Goal: Task Accomplishment & Management: Use online tool/utility

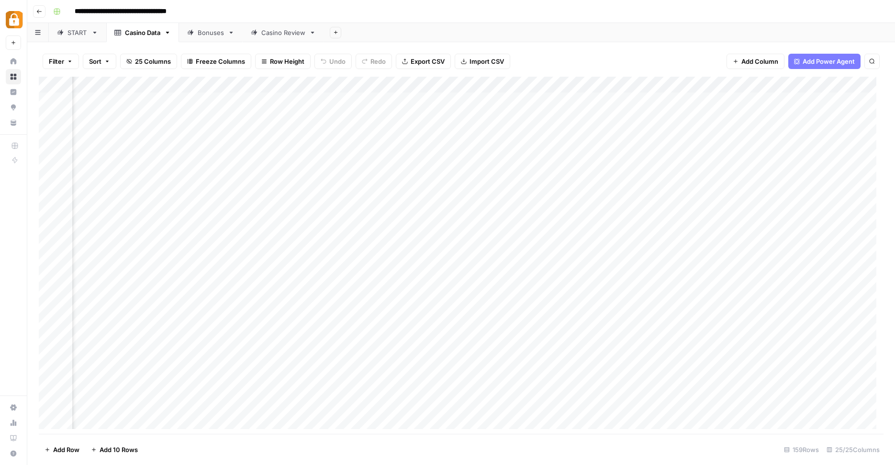
scroll to position [0, 1160]
click at [197, 34] on div "Bonuses" at bounding box center [205, 33] width 37 height 10
click at [265, 31] on div "Casino Review" at bounding box center [283, 33] width 44 height 10
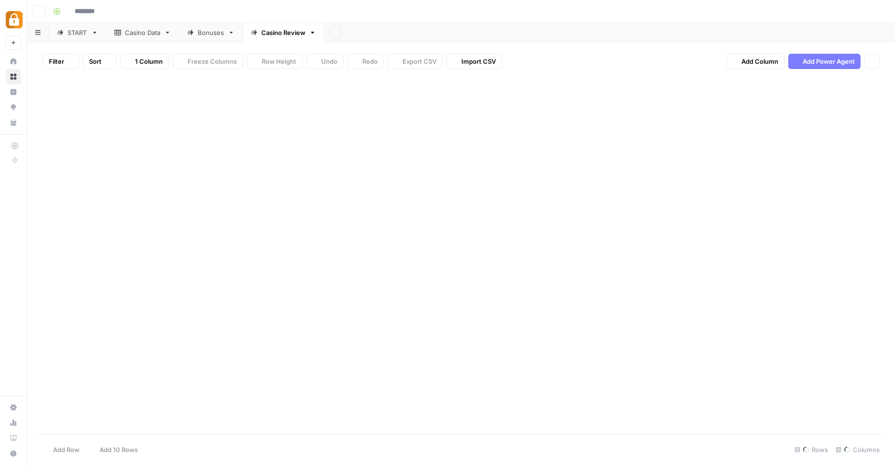
click at [265, 31] on div "Casino Review" at bounding box center [283, 33] width 44 height 10
type input "**********"
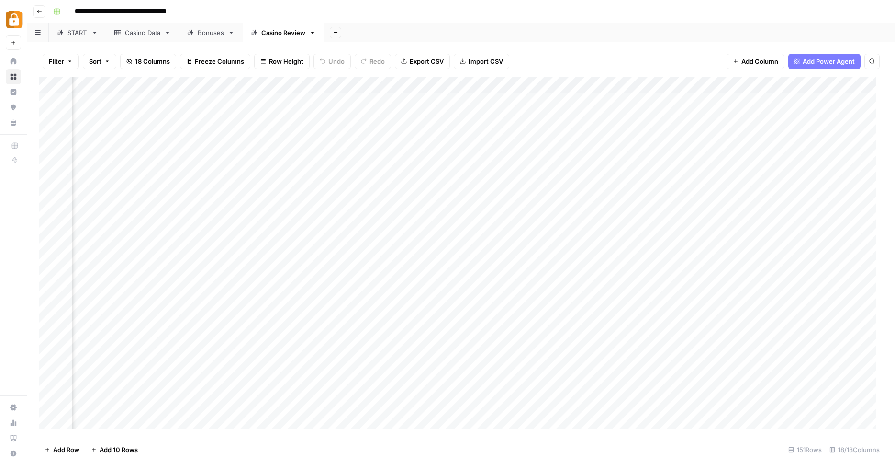
scroll to position [0, 59]
drag, startPoint x: 733, startPoint y: 389, endPoint x: 895, endPoint y: 431, distance: 167.3
click at [895, 431] on div "Filter Sort 18 Columns Freeze Columns Row Height Undo Redo Export CSV Import CS…" at bounding box center [461, 253] width 868 height 422
click at [670, 443] on footer "Add Row Add 10 Rows 151 Rows 18/18 Columns" at bounding box center [461, 448] width 845 height 31
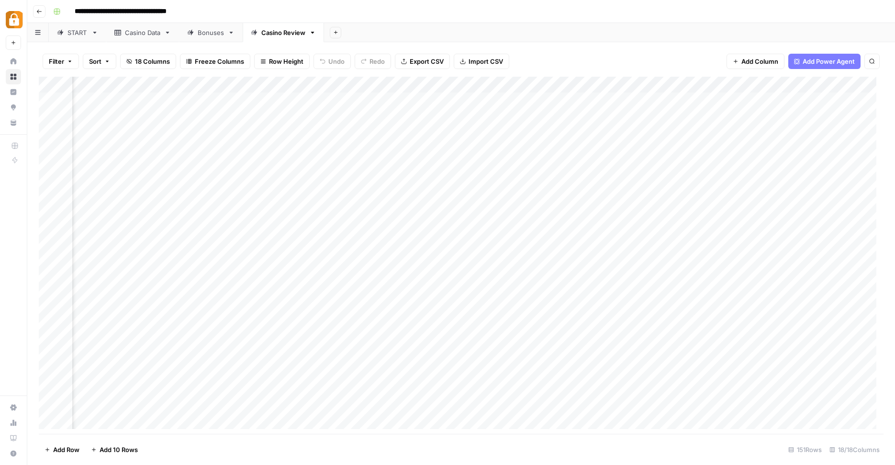
click at [676, 436] on footer "Add Row Add 10 Rows 151 Rows 18/18 Columns" at bounding box center [461, 448] width 845 height 31
click at [715, 81] on div "Add Column" at bounding box center [461, 256] width 845 height 359
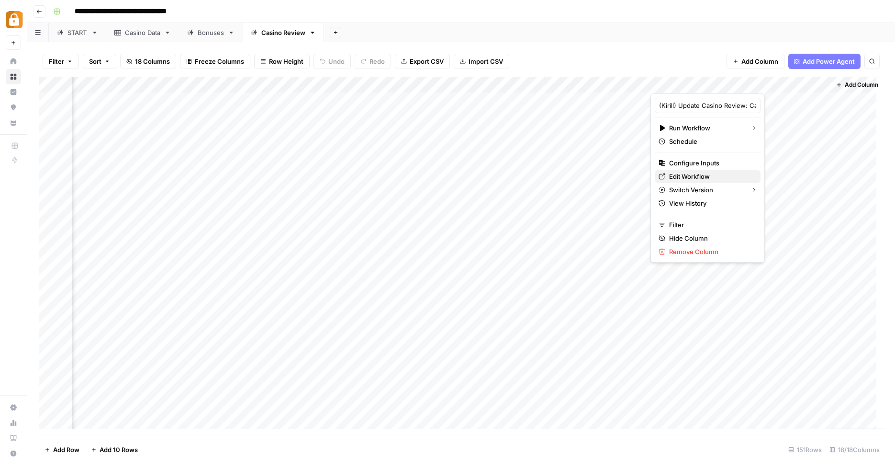
click at [701, 176] on span "Edit Workflow" at bounding box center [711, 176] width 84 height 10
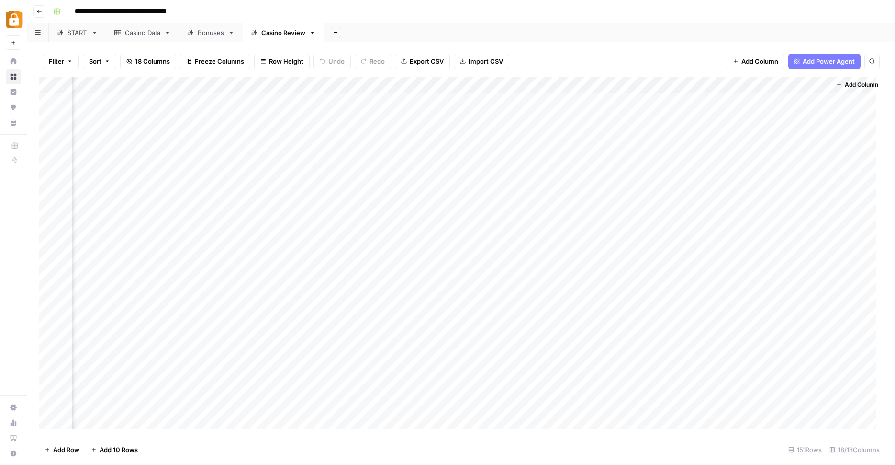
click at [146, 36] on div "Casino Data" at bounding box center [142, 33] width 35 height 10
click at [270, 34] on div "Casino Review" at bounding box center [283, 33] width 44 height 10
click at [715, 79] on div "Add Column" at bounding box center [461, 256] width 845 height 359
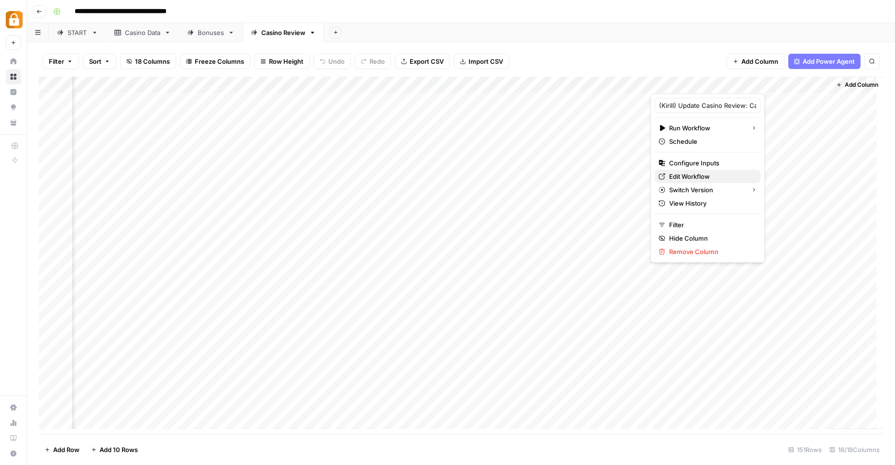
click at [713, 179] on span "Edit Workflow" at bounding box center [711, 176] width 84 height 10
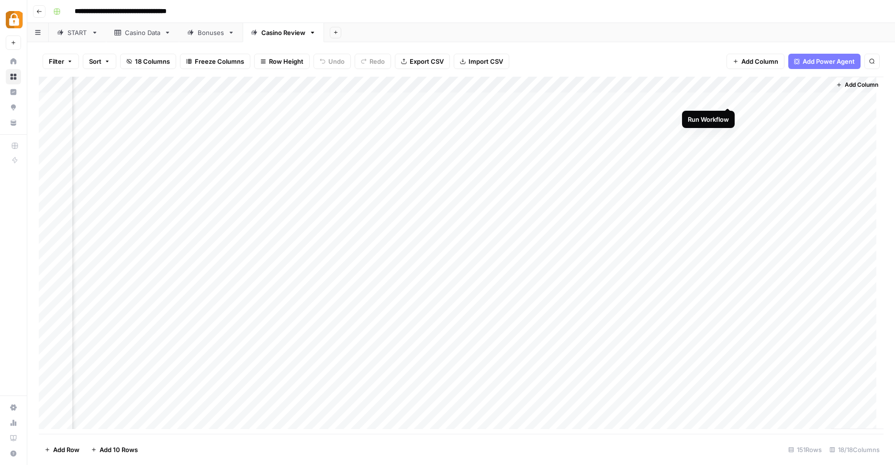
click at [731, 97] on div "Add Column" at bounding box center [461, 256] width 845 height 359
click at [180, 451] on span "Stop Runs" at bounding box center [173, 449] width 30 height 10
click at [731, 99] on div "Add Column" at bounding box center [461, 256] width 845 height 359
click at [704, 459] on footer "Add Row Add 10 Rows Stop Runs 151 Rows 18/18 Columns" at bounding box center [461, 448] width 845 height 31
click at [713, 96] on div "Add Column" at bounding box center [461, 256] width 845 height 359
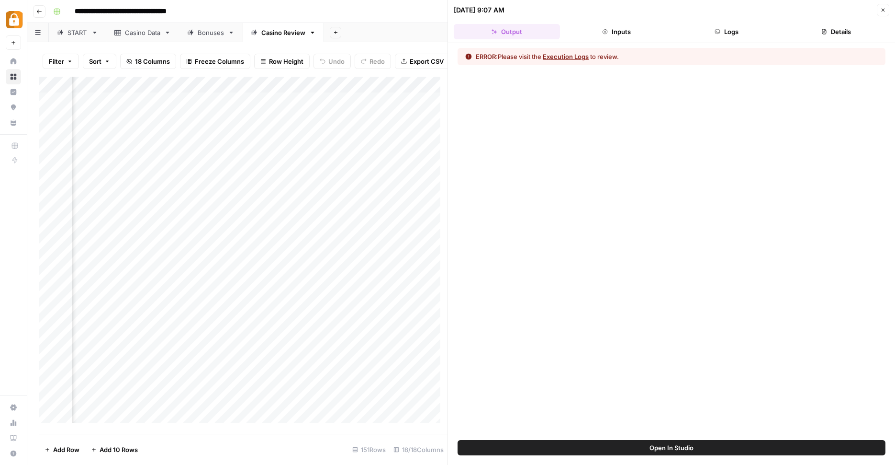
click at [649, 25] on button "Inputs" at bounding box center [617, 31] width 106 height 15
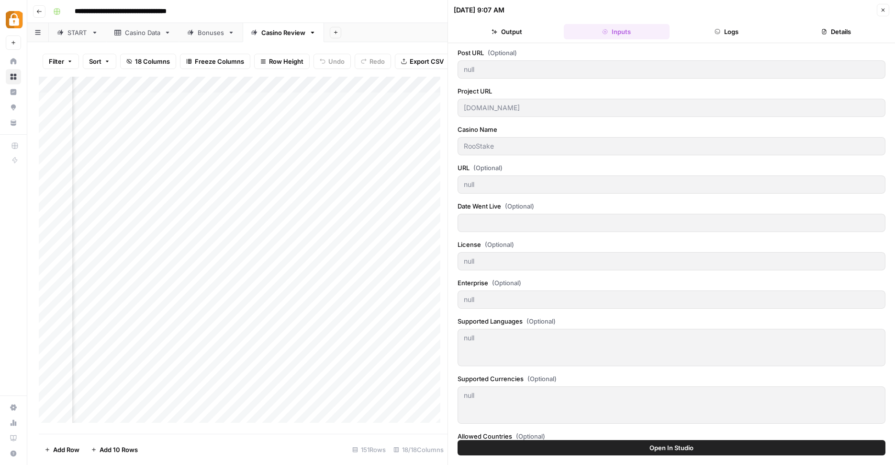
click at [728, 34] on button "Logs" at bounding box center [727, 31] width 106 height 15
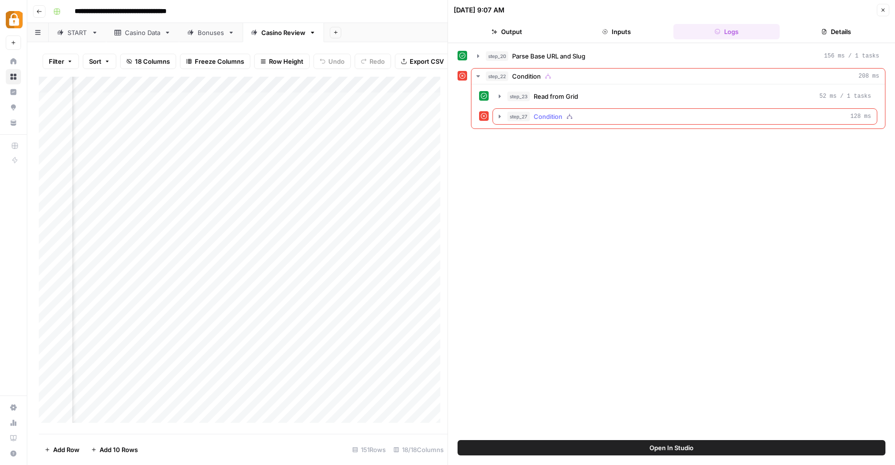
click at [506, 116] on button "step_27 Condition 128 ms" at bounding box center [685, 116] width 384 height 15
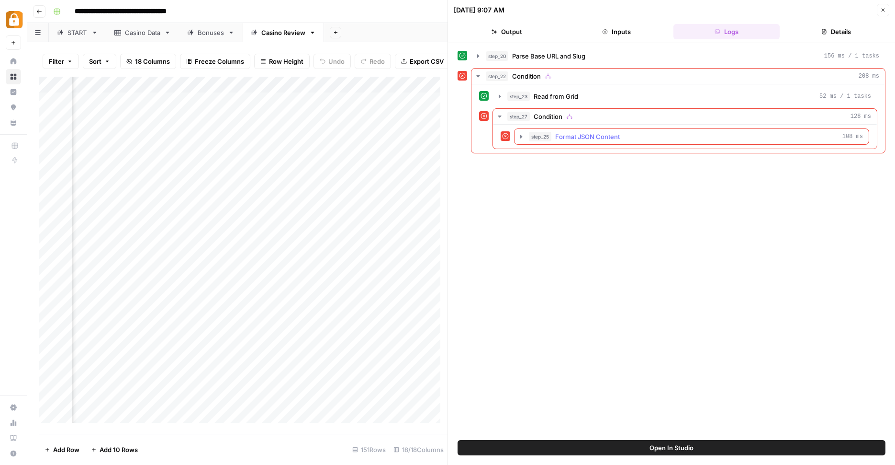
click at [522, 135] on icon "button" at bounding box center [522, 137] width 8 height 8
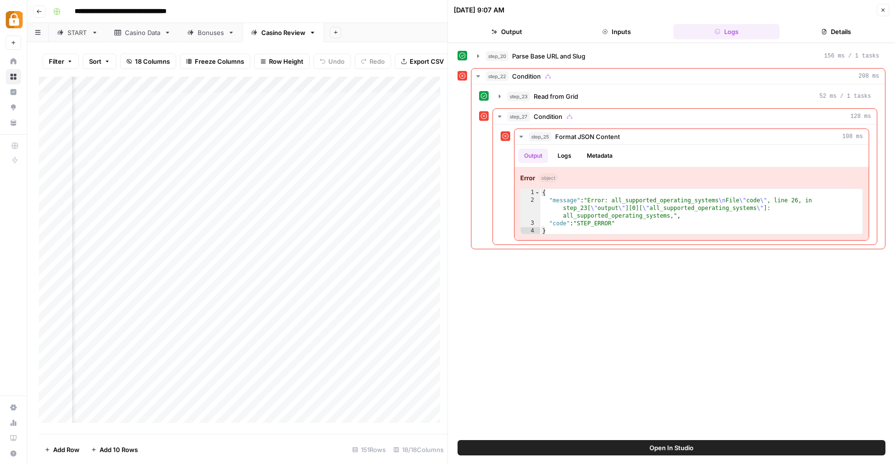
click at [142, 33] on div "Casino Data" at bounding box center [142, 33] width 35 height 10
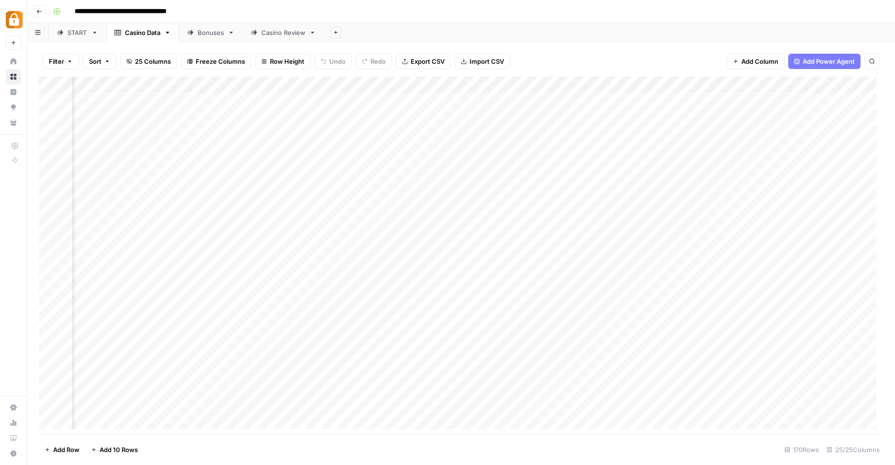
scroll to position [0, 1574]
drag, startPoint x: 579, startPoint y: 78, endPoint x: 664, endPoint y: 82, distance: 84.4
click at [664, 82] on div "Add Column" at bounding box center [461, 256] width 845 height 359
click at [568, 84] on div "Add Column" at bounding box center [461, 256] width 845 height 359
click at [566, 84] on div at bounding box center [577, 83] width 173 height 19
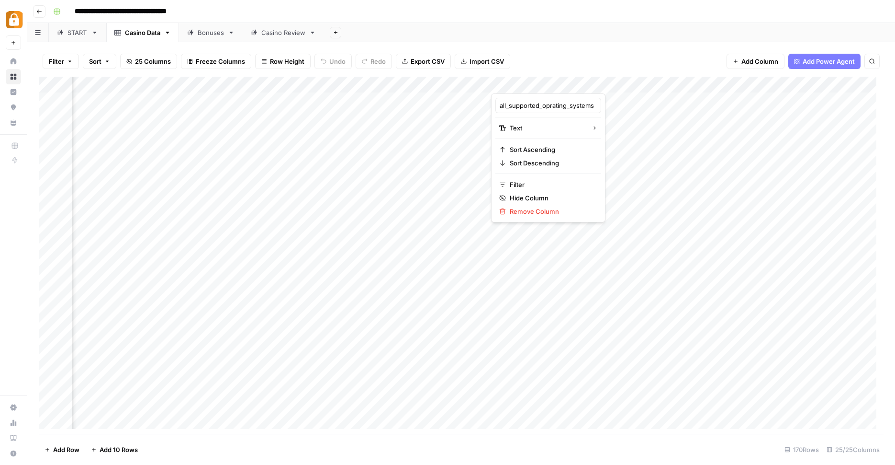
click at [558, 79] on div at bounding box center [577, 83] width 173 height 19
click at [546, 107] on input "all_supported_oprating_systems" at bounding box center [548, 106] width 97 height 10
type input "all_supported_operating_systems"
click at [642, 46] on div "Filter Sort 25 Columns Freeze Columns Row Height Undo Redo Export CSV Import CS…" at bounding box center [461, 61] width 845 height 31
click at [279, 33] on div "Casino Review" at bounding box center [283, 33] width 44 height 10
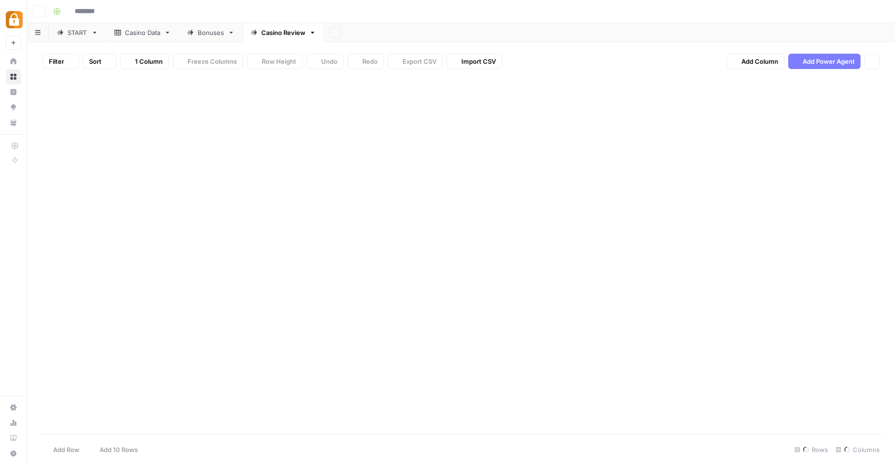
type input "**********"
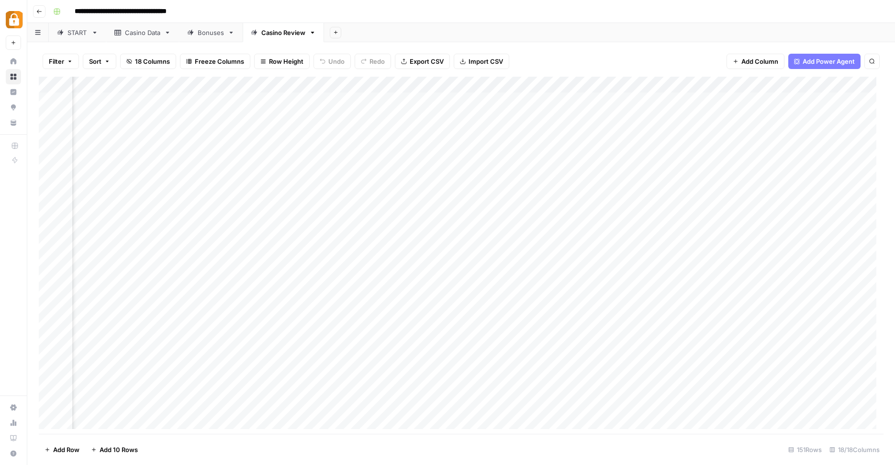
scroll to position [0, 979]
click at [730, 97] on div "Add Column" at bounding box center [461, 256] width 845 height 359
click at [791, 98] on div "Add Column" at bounding box center [461, 256] width 845 height 359
click at [717, 97] on div "Add Column" at bounding box center [461, 256] width 845 height 359
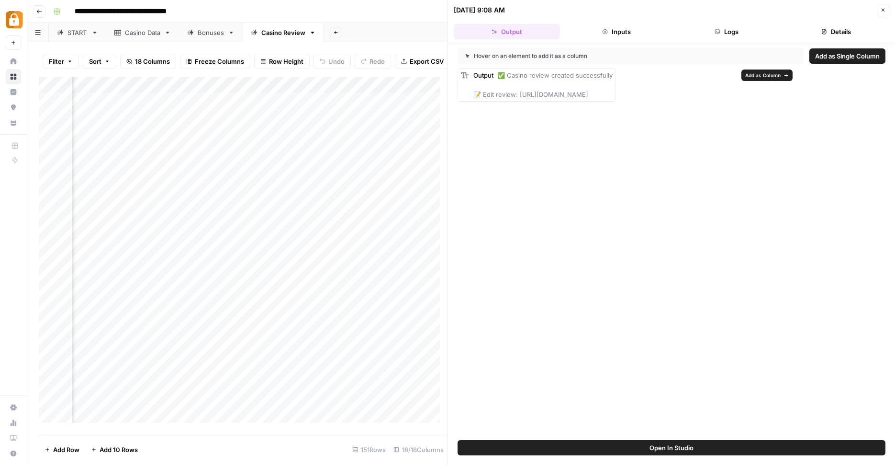
click at [600, 90] on div "Output ✅ Casino review created successfully 📝 Edit review: [URL][DOMAIN_NAME]" at bounding box center [543, 84] width 139 height 29
click at [602, 90] on div "Output ✅ Casino review created successfully 📝 Edit review: [URL][DOMAIN_NAME]" at bounding box center [543, 84] width 139 height 29
drag, startPoint x: 518, startPoint y: 93, endPoint x: 738, endPoint y: 92, distance: 220.3
click at [738, 94] on div "Output ✅ Casino review created successfully 📝 Edit review: [URL][DOMAIN_NAME]" at bounding box center [672, 85] width 428 height 34
copy span "[URL][DOMAIN_NAME]"
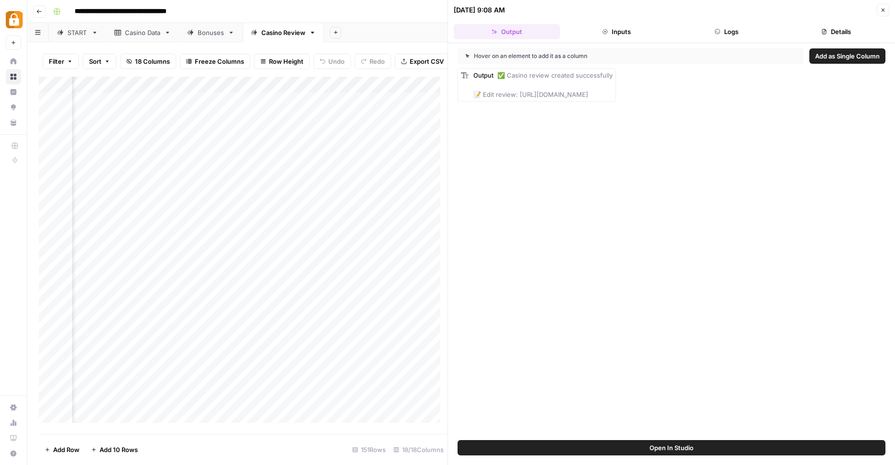
click at [132, 35] on div "Casino Data" at bounding box center [142, 33] width 35 height 10
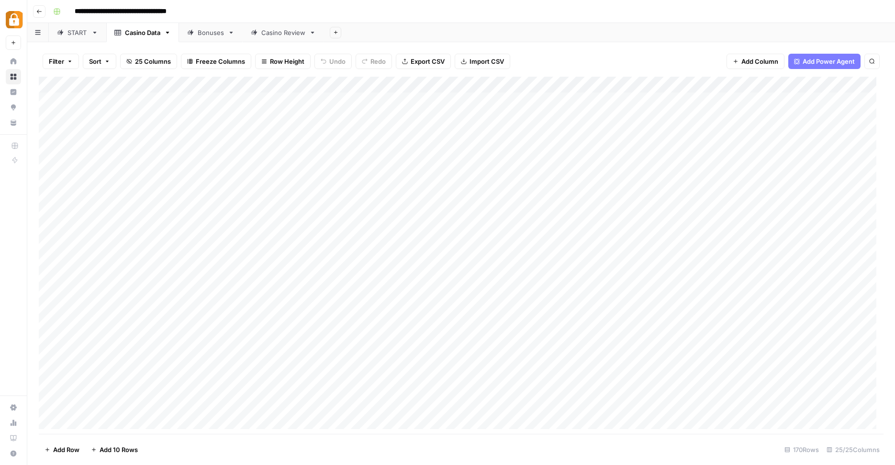
click at [279, 30] on div "Casino Review" at bounding box center [283, 33] width 44 height 10
type input "**********"
click at [140, 39] on link "Casino Data" at bounding box center [142, 32] width 73 height 19
click at [275, 32] on div "Casino Review" at bounding box center [283, 33] width 44 height 10
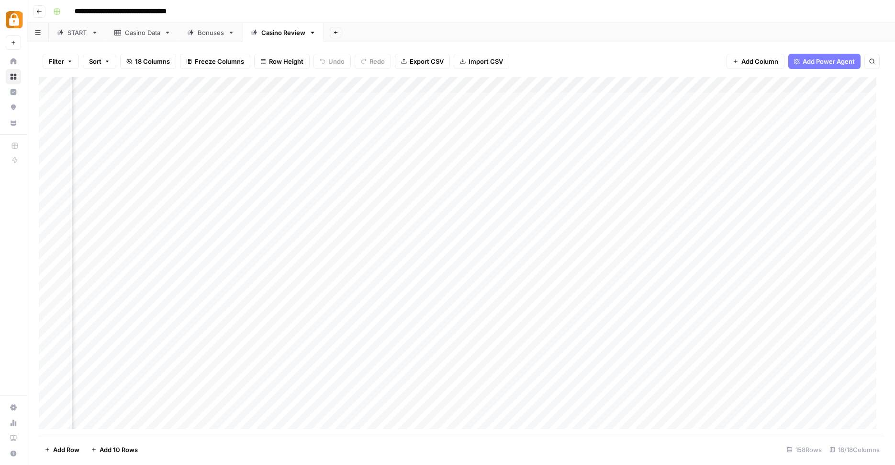
scroll to position [0, 979]
click at [715, 93] on div "Add Column" at bounding box center [461, 256] width 845 height 359
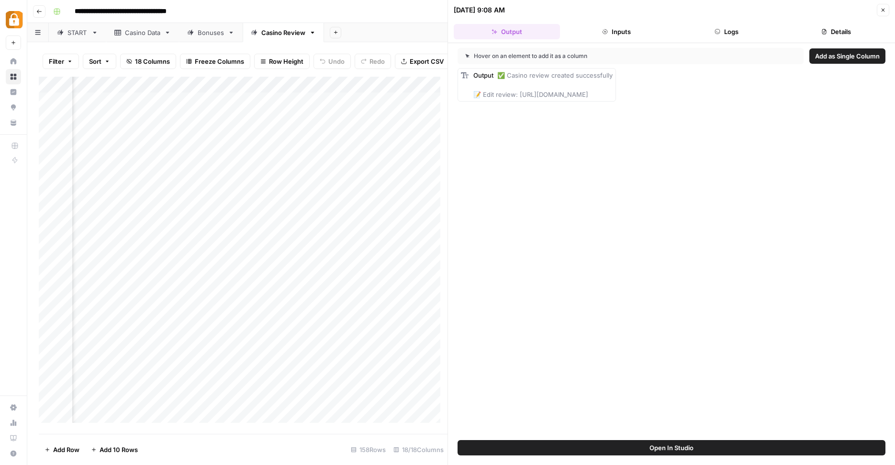
click at [756, 31] on button "Logs" at bounding box center [727, 31] width 106 height 15
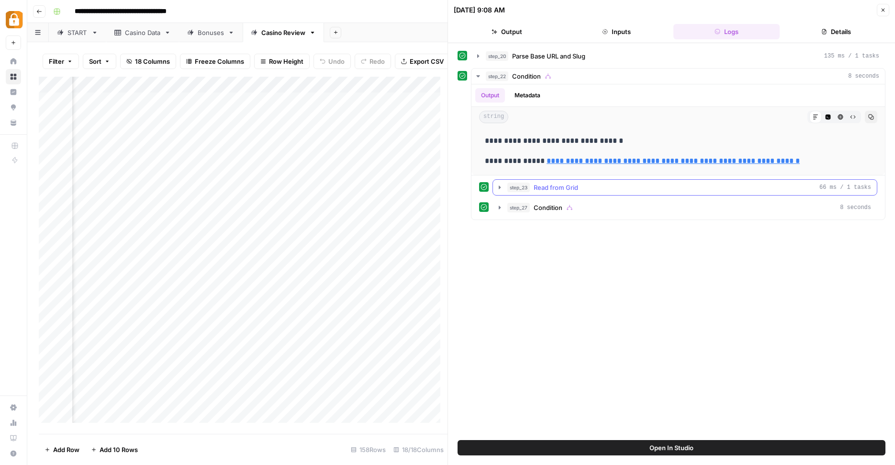
click at [502, 186] on icon "button" at bounding box center [500, 187] width 8 height 8
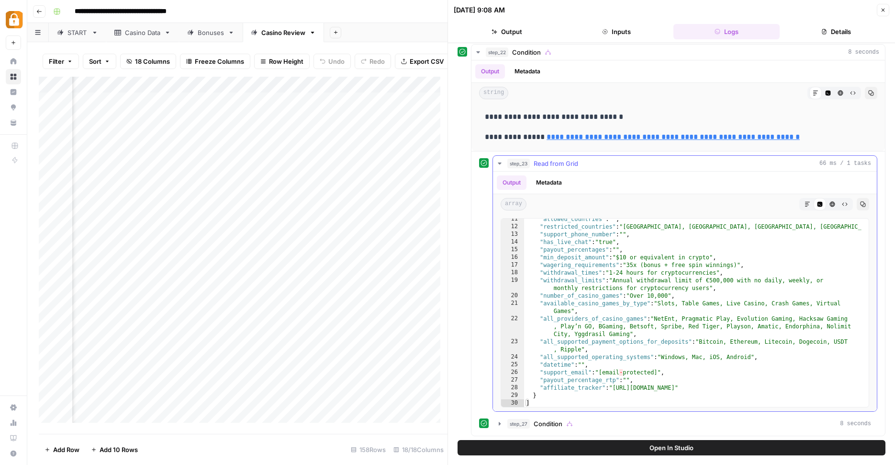
scroll to position [25, 0]
click at [501, 419] on button "step_27 Condition 8 seconds" at bounding box center [685, 422] width 384 height 15
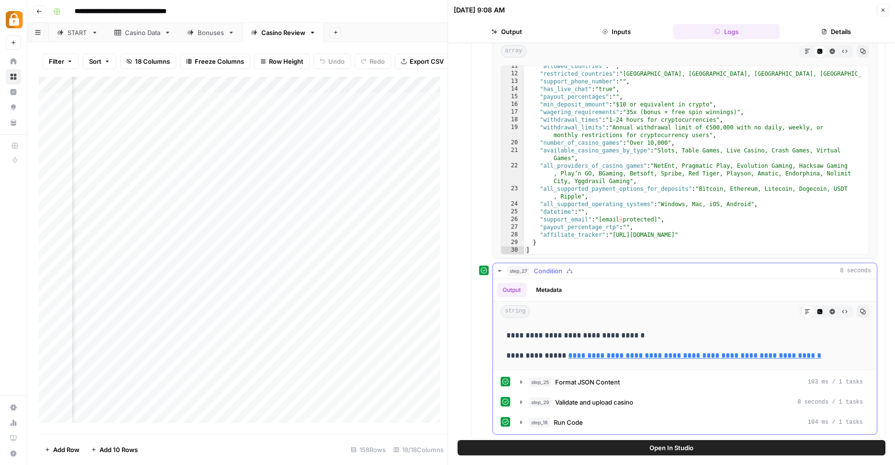
scroll to position [181, 0]
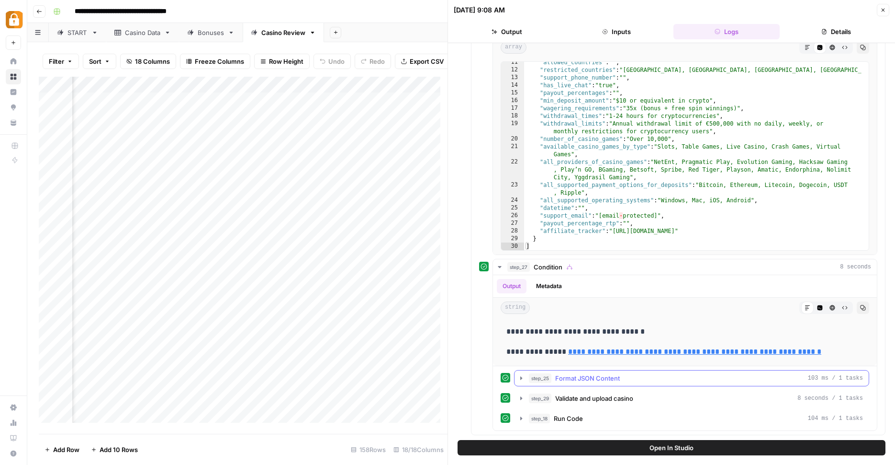
click at [520, 377] on icon "button" at bounding box center [522, 378] width 8 height 8
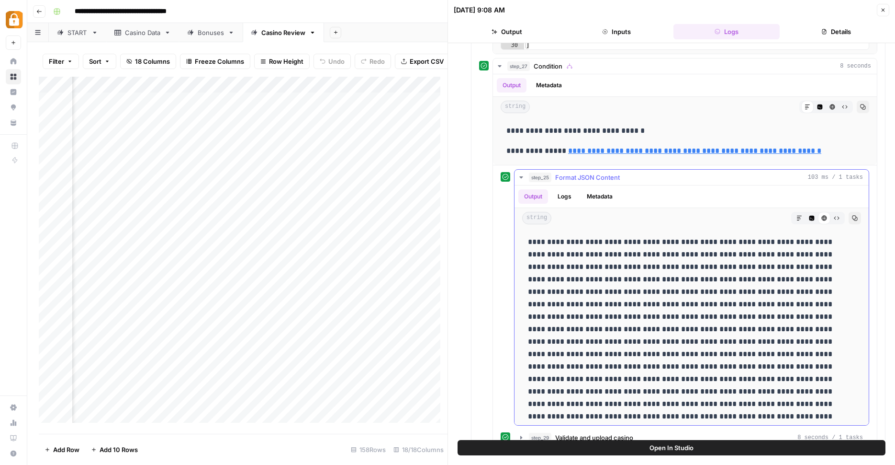
scroll to position [420, 0]
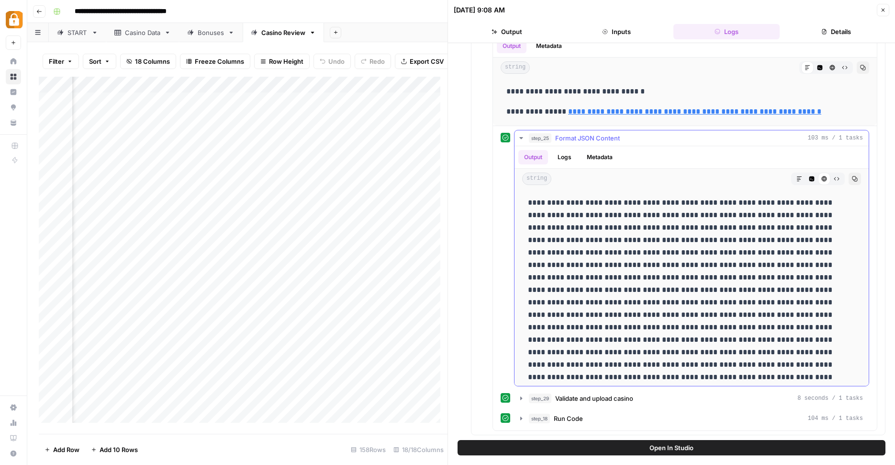
click at [849, 179] on button "Copy" at bounding box center [855, 178] width 12 height 12
drag, startPoint x: 519, startPoint y: 436, endPoint x: 373, endPoint y: 431, distance: 146.1
click at [448, 431] on div "**********" at bounding box center [671, 241] width 447 height 397
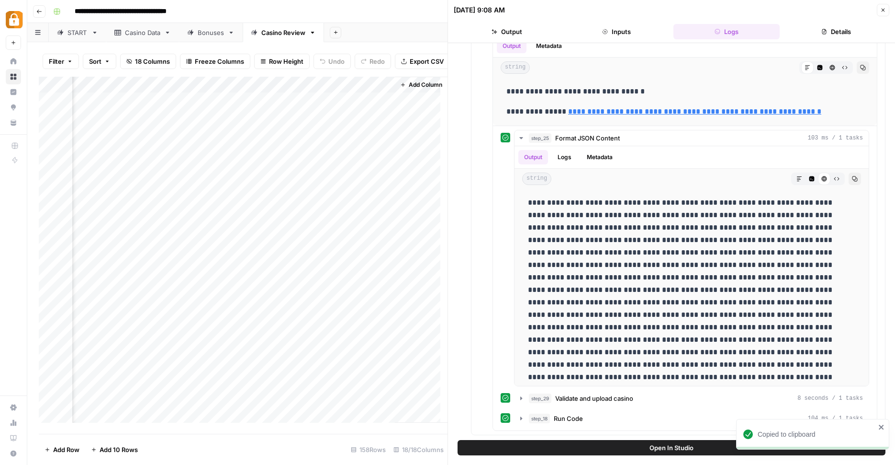
drag, startPoint x: 333, startPoint y: 426, endPoint x: 450, endPoint y: 441, distance: 118.2
click at [450, 441] on body "**********" at bounding box center [447, 232] width 895 height 465
click at [294, 103] on div "Add Column" at bounding box center [243, 253] width 409 height 353
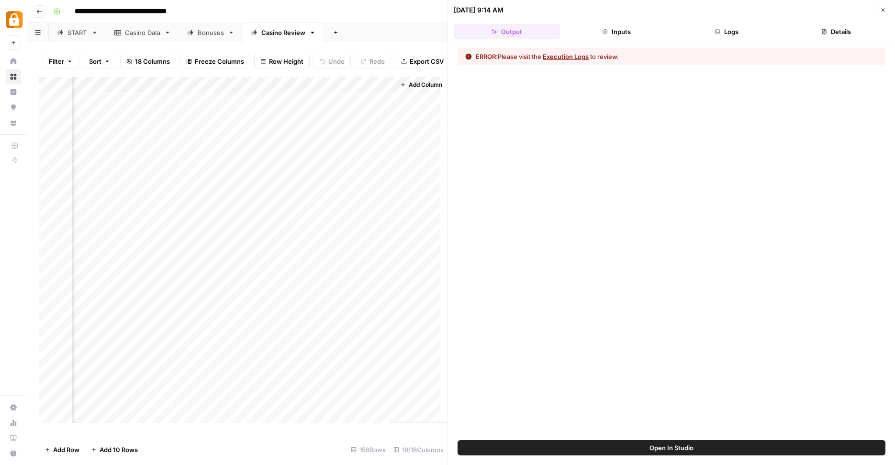
click at [274, 107] on div "Add Column" at bounding box center [243, 253] width 409 height 353
click at [676, 30] on button "Logs" at bounding box center [727, 31] width 106 height 15
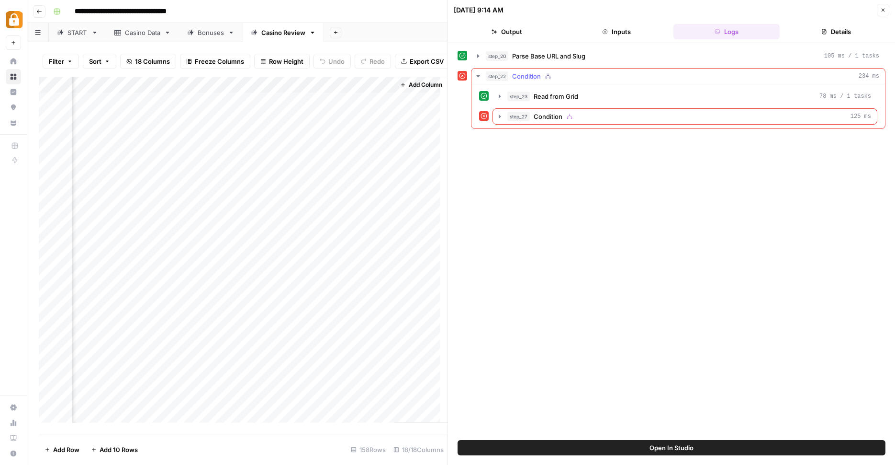
click at [499, 113] on button "step_27 Condition 125 ms" at bounding box center [685, 116] width 384 height 15
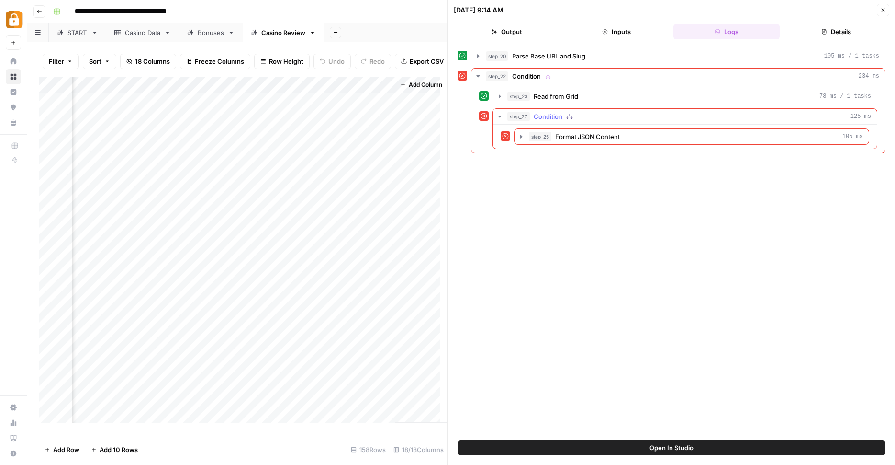
click at [524, 136] on icon "button" at bounding box center [522, 137] width 8 height 8
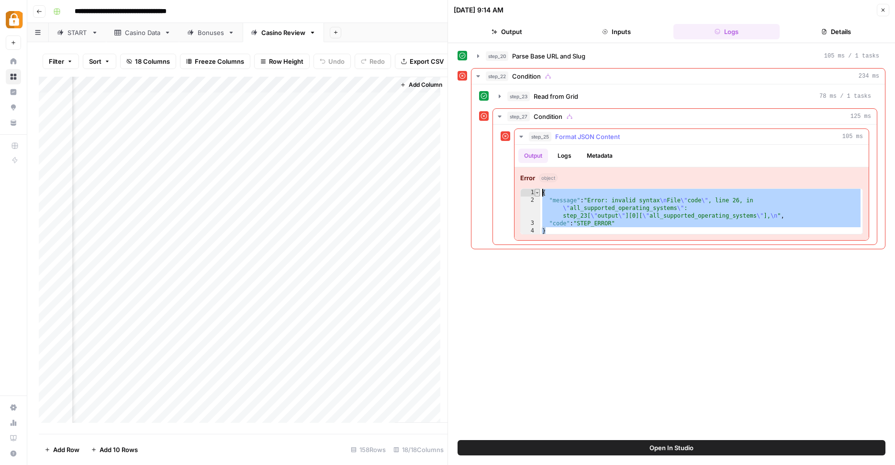
drag, startPoint x: 578, startPoint y: 232, endPoint x: 539, endPoint y: 195, distance: 53.5
click at [539, 195] on div "* 1 2 3 4 { "message" : "Error: invalid syntax \n File \" code \" , line 26, in…" at bounding box center [692, 211] width 343 height 46
type textarea "**********"
click at [291, 102] on div "Add Column" at bounding box center [243, 253] width 409 height 353
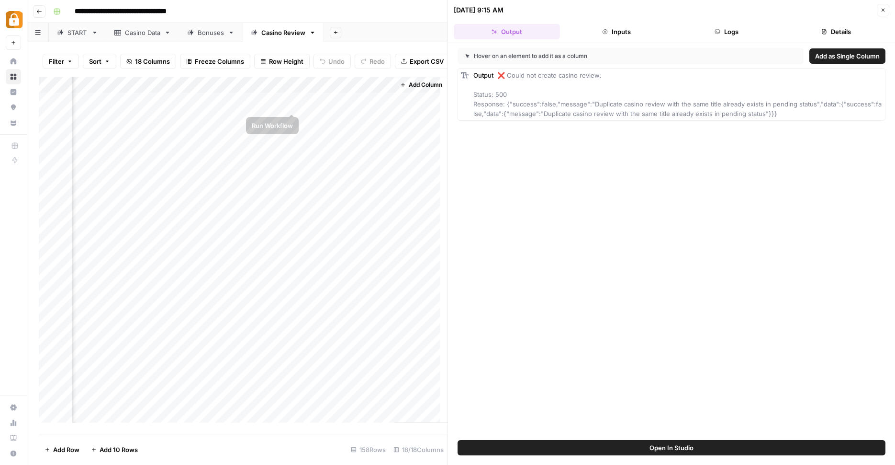
click at [292, 104] on div "Add Column" at bounding box center [243, 253] width 409 height 353
click at [240, 101] on div "Add Column" at bounding box center [243, 253] width 409 height 353
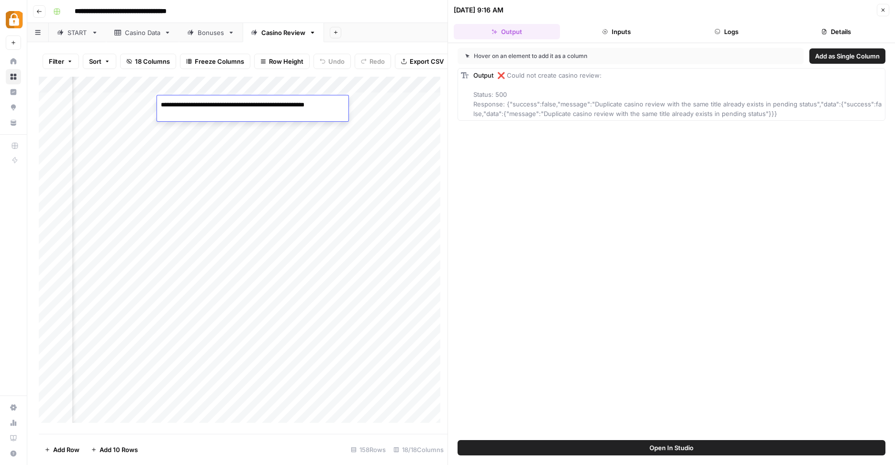
click at [240, 101] on textarea "**********" at bounding box center [252, 104] width 191 height 13
click at [181, 104] on textarea "**********" at bounding box center [252, 104] width 191 height 13
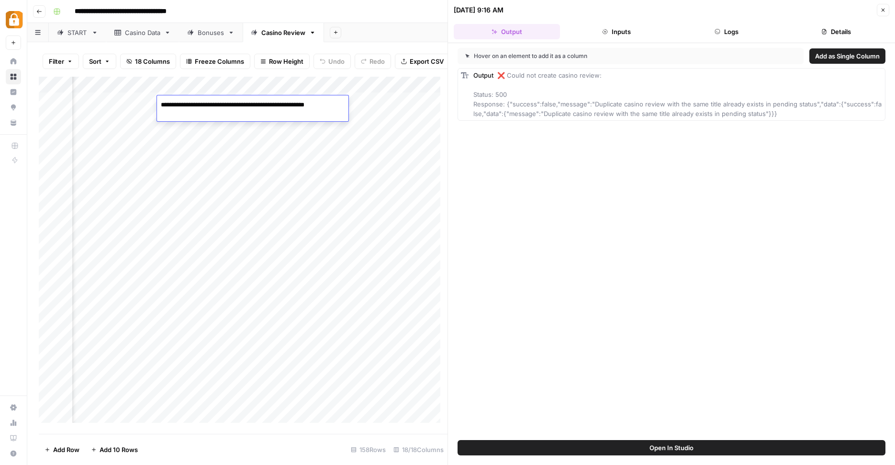
click at [394, 21] on header "**********" at bounding box center [461, 11] width 868 height 23
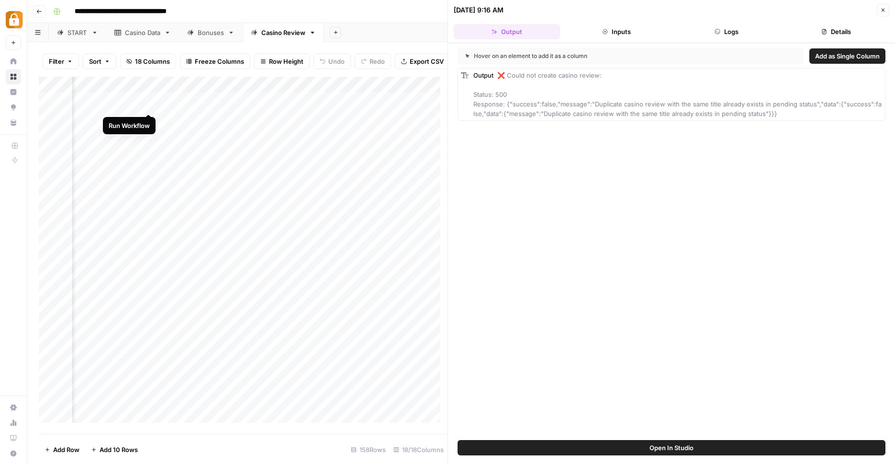
click at [148, 103] on div "Add Column" at bounding box center [243, 253] width 409 height 353
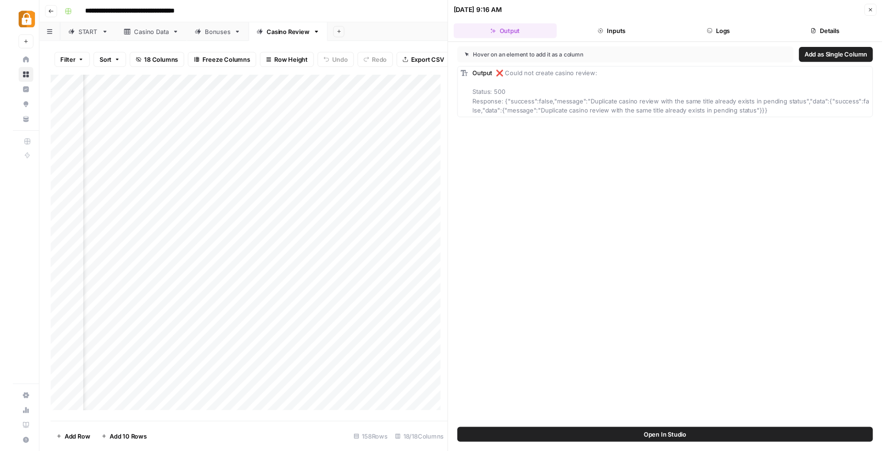
scroll to position [0, 1416]
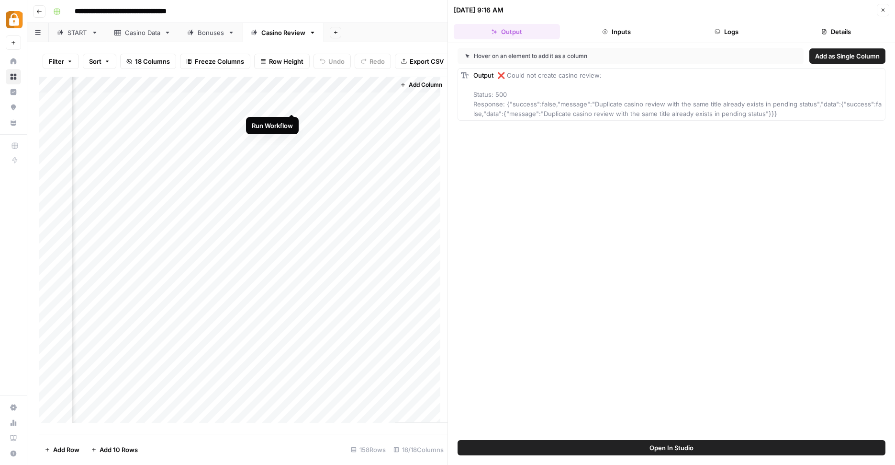
click at [294, 102] on div "Add Column" at bounding box center [243, 253] width 409 height 353
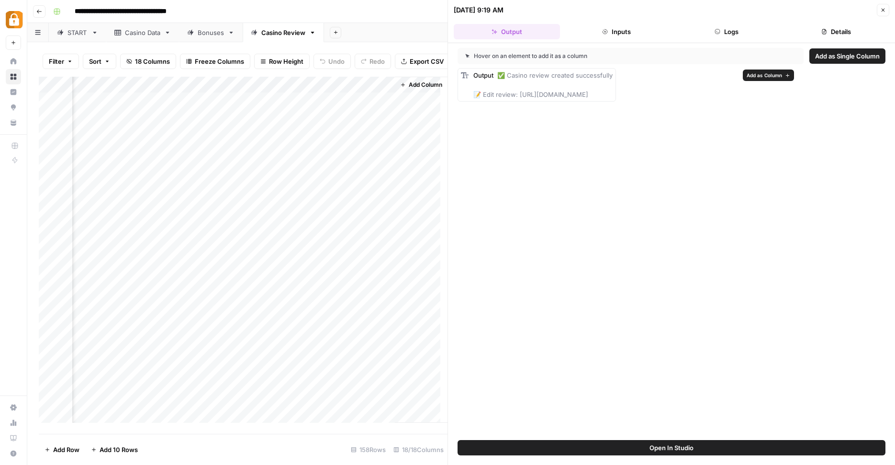
click at [541, 93] on span "✅ Casino review created successfully 📝 Edit review: [URL][DOMAIN_NAME]" at bounding box center [543, 84] width 139 height 27
click at [517, 95] on span "✅ Casino review created successfully 📝 Edit review: [URL][DOMAIN_NAME]" at bounding box center [543, 84] width 139 height 27
drag, startPoint x: 519, startPoint y: 95, endPoint x: 824, endPoint y: 93, distance: 304.6
click at [824, 93] on div "Output ✅ Casino review created successfully 📝 Edit review: [URL][DOMAIN_NAME]" at bounding box center [672, 85] width 428 height 34
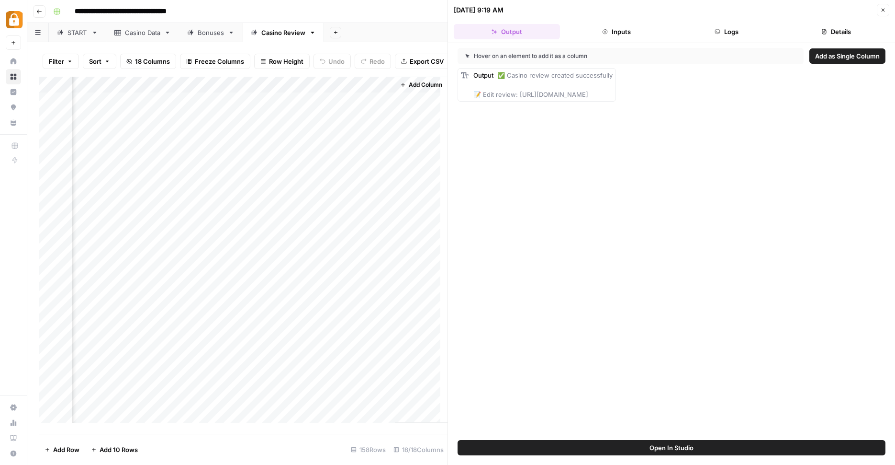
copy span "ttps://[DOMAIN_NAME][URL]"
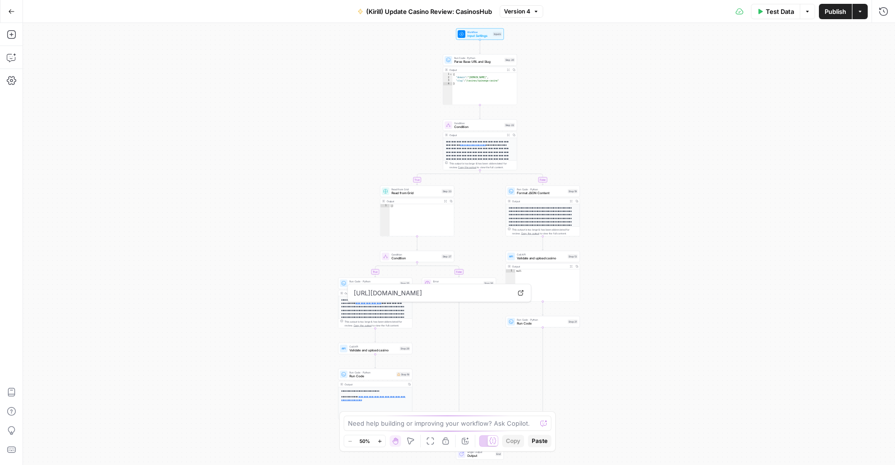
click at [148, 282] on div "**********" at bounding box center [459, 244] width 873 height 442
click at [148, 261] on div "**********" at bounding box center [459, 244] width 873 height 442
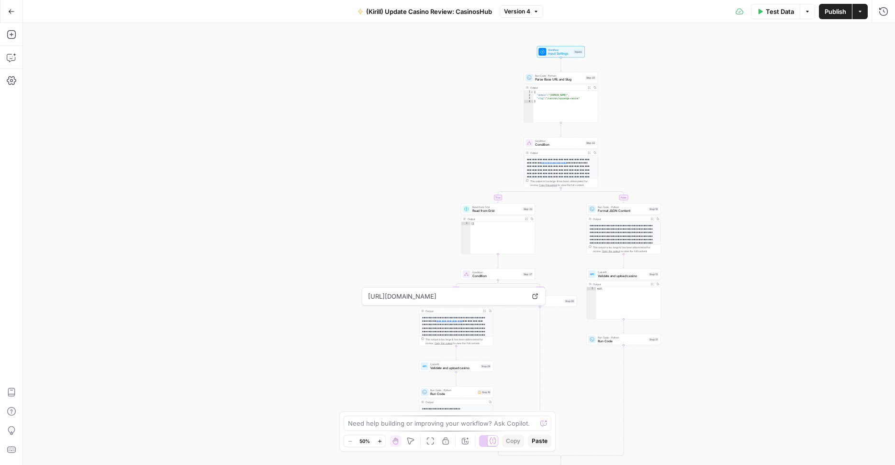
drag, startPoint x: 485, startPoint y: 385, endPoint x: 521, endPoint y: 392, distance: 36.6
click at [521, 392] on div "**********" at bounding box center [459, 244] width 873 height 442
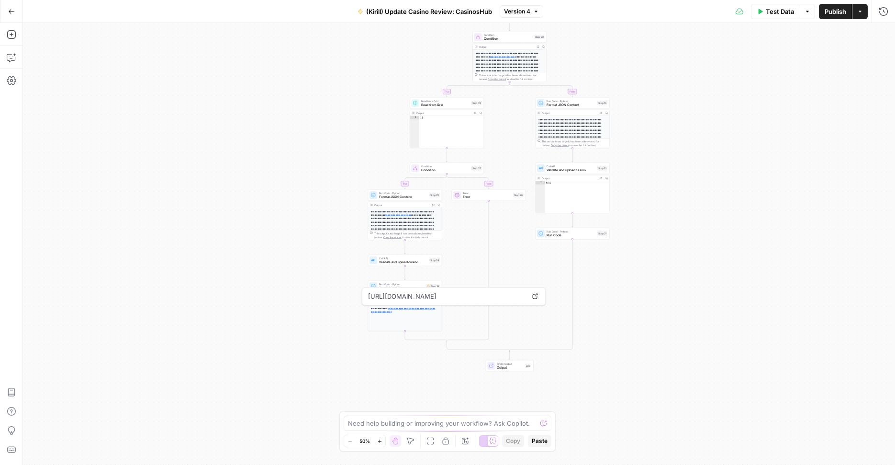
drag, startPoint x: 575, startPoint y: 383, endPoint x: 524, endPoint y: 277, distance: 117.6
click at [524, 277] on div "**********" at bounding box center [459, 244] width 873 height 442
click at [695, 306] on div "**********" at bounding box center [459, 244] width 873 height 442
click at [277, 214] on div "**********" at bounding box center [459, 244] width 873 height 442
click at [514, 14] on span "Version 4" at bounding box center [517, 11] width 26 height 9
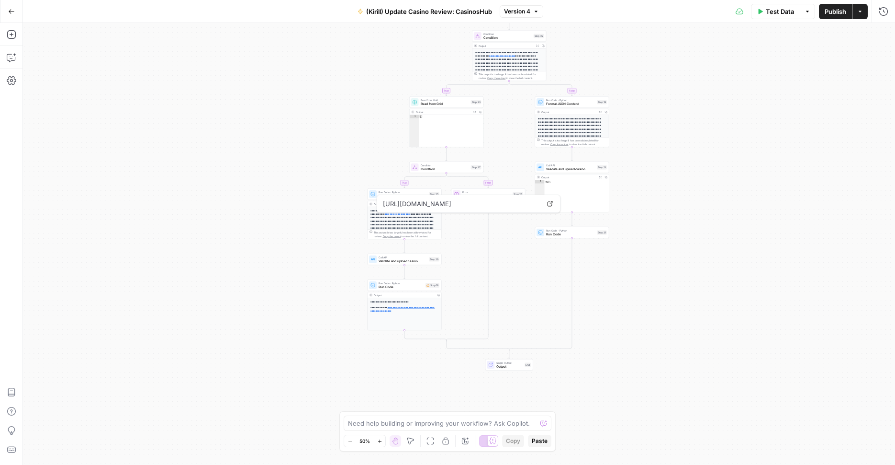
drag, startPoint x: 844, startPoint y: 215, endPoint x: 838, endPoint y: 193, distance: 23.4
click at [843, 214] on div "**********" at bounding box center [459, 244] width 873 height 442
click at [729, 327] on div "**********" at bounding box center [459, 244] width 873 height 442
drag, startPoint x: 274, startPoint y: 164, endPoint x: 275, endPoint y: 153, distance: 11.0
click at [275, 164] on div "**********" at bounding box center [459, 244] width 873 height 442
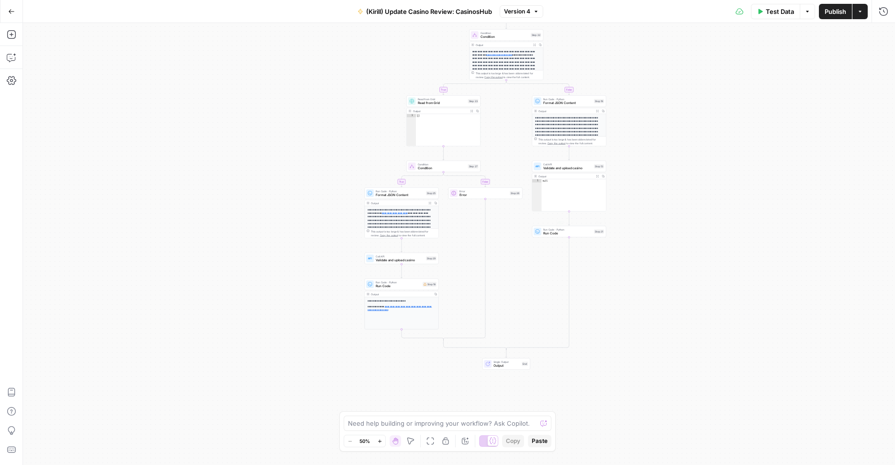
click at [703, 289] on div "**********" at bounding box center [459, 244] width 873 height 442
click at [792, 259] on div "**********" at bounding box center [459, 244] width 873 height 442
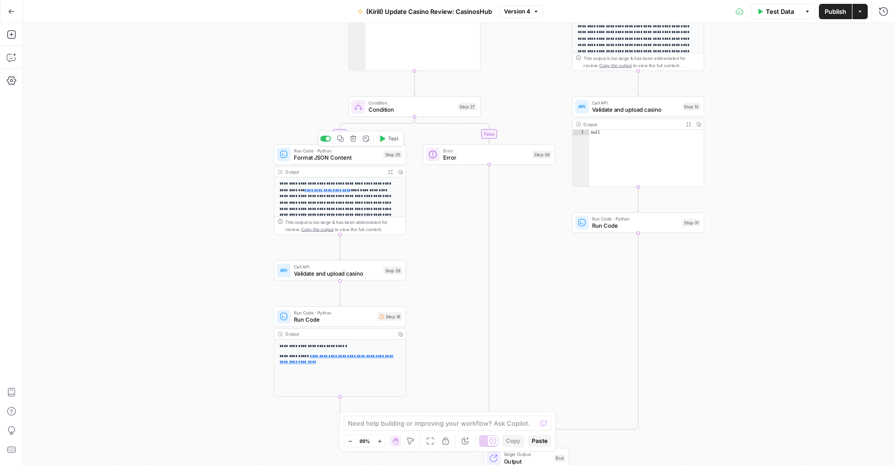
click at [363, 163] on div "Run Code · Python Format JSON Content Step 25 Copy step Delete step Add Note Te…" at bounding box center [340, 154] width 132 height 21
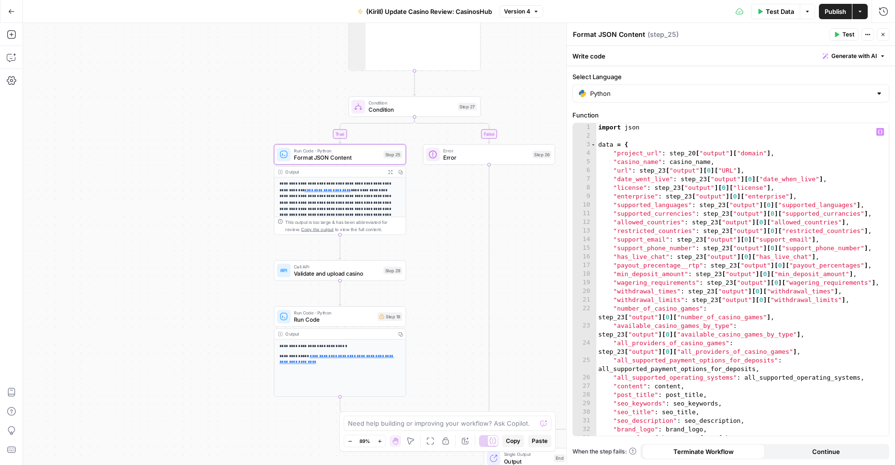
click at [635, 360] on div "import json data = { "project_url" : step_20 [ "output" ] [ "domain" ] , "casin…" at bounding box center [739, 287] width 285 height 329
click at [777, 364] on div "import json data = { "project_url" : step_20 [ "output" ] [ "domain" ] , "casin…" at bounding box center [739, 287] width 285 height 329
click at [777, 362] on div "import json data = { "project_url" : step_20 [ "output" ] [ "domain" ] , "casin…" at bounding box center [739, 287] width 285 height 329
drag, startPoint x: 619, startPoint y: 359, endPoint x: 768, endPoint y: 362, distance: 149.4
click at [768, 362] on div "import json data = { "project_url" : step_20 [ "output" ] [ "domain" ] , "casin…" at bounding box center [739, 287] width 285 height 329
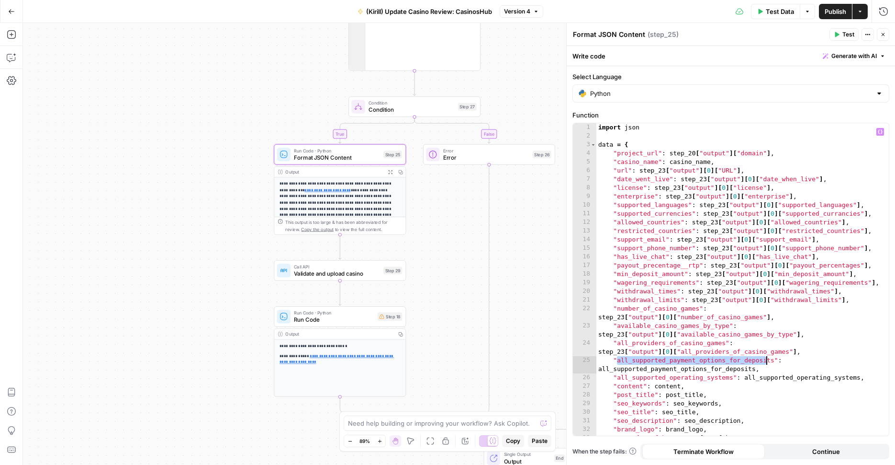
click at [664, 374] on div "import json data = { "project_url" : step_20 [ "output" ] [ "domain" ] , "casin…" at bounding box center [739, 287] width 285 height 329
drag, startPoint x: 613, startPoint y: 363, endPoint x: 784, endPoint y: 356, distance: 171.1
click at [784, 356] on div "import json data = { "project_url" : step_20 [ "output" ] [ "domain" ] , "casin…" at bounding box center [739, 287] width 285 height 329
type textarea "**********"
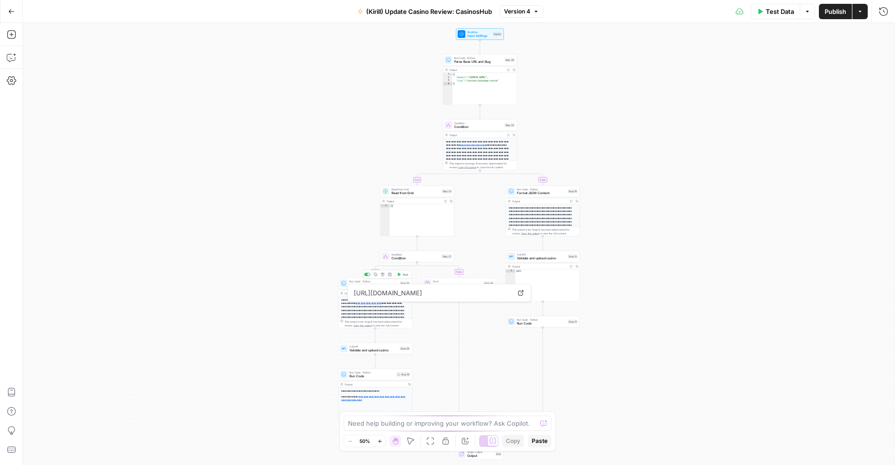
click at [270, 274] on div "**********" at bounding box center [459, 244] width 873 height 442
click at [300, 266] on div "**********" at bounding box center [459, 244] width 873 height 442
click at [406, 197] on div "Read from Grid Read from Grid Step 23 Copy step Delete step Add Note Test" at bounding box center [415, 191] width 74 height 11
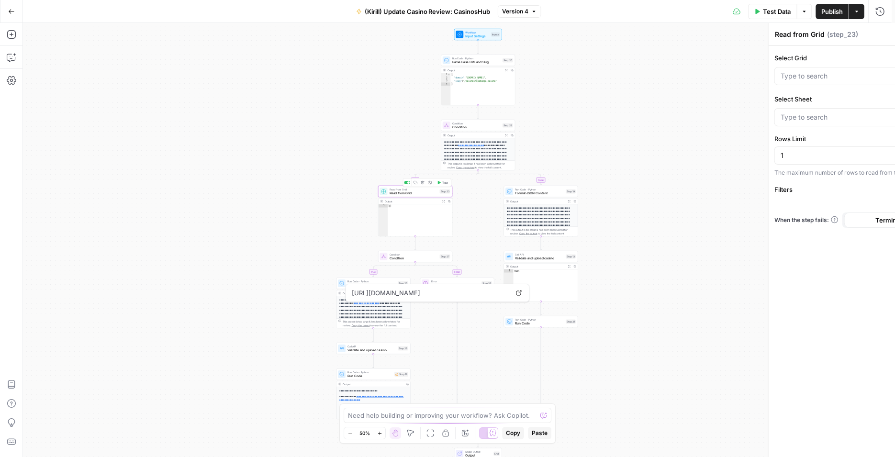
type input "Casino Data"
type input "Rina: CasinosHub Update Casino Reviews"
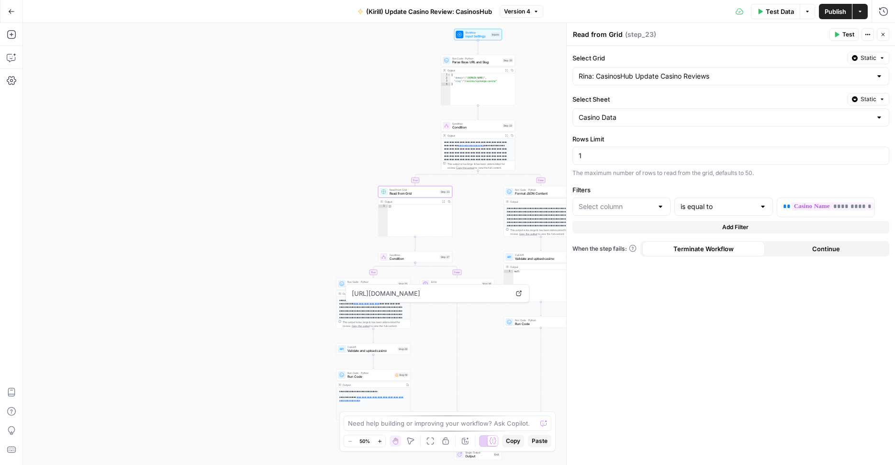
type input "casino_name"
click at [283, 272] on div "**********" at bounding box center [459, 244] width 873 height 442
click at [353, 286] on span "Format JSON Content" at bounding box center [372, 285] width 48 height 5
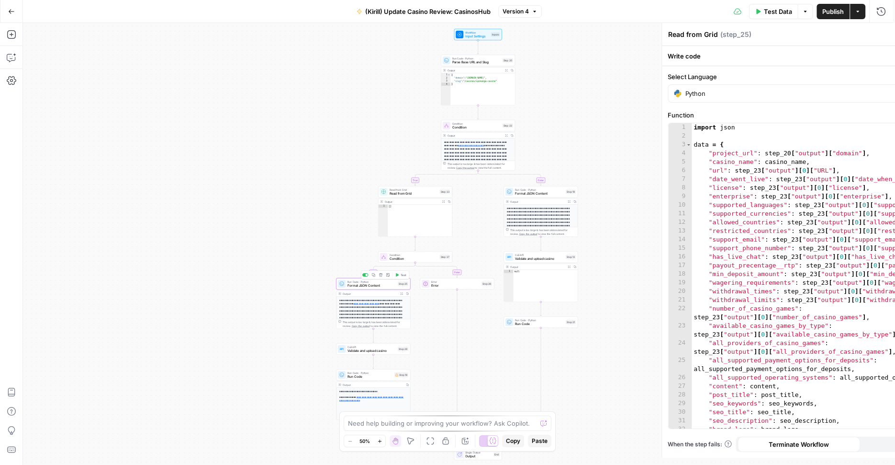
type textarea "Format JSON Content"
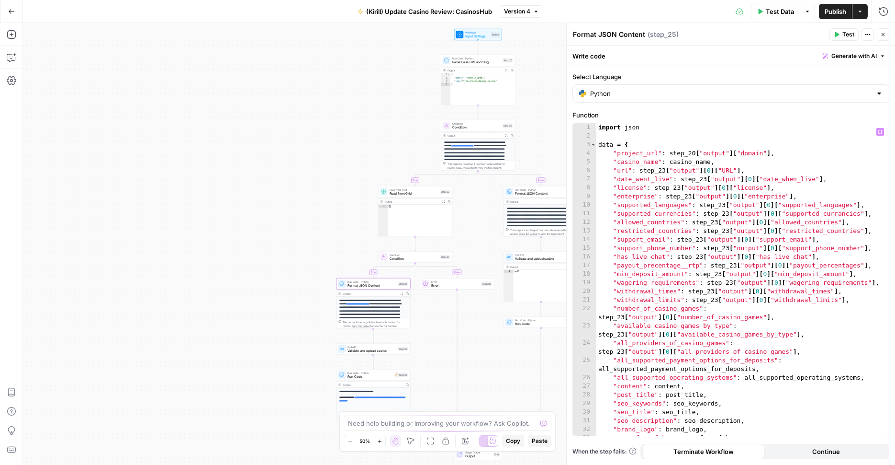
scroll to position [28, 0]
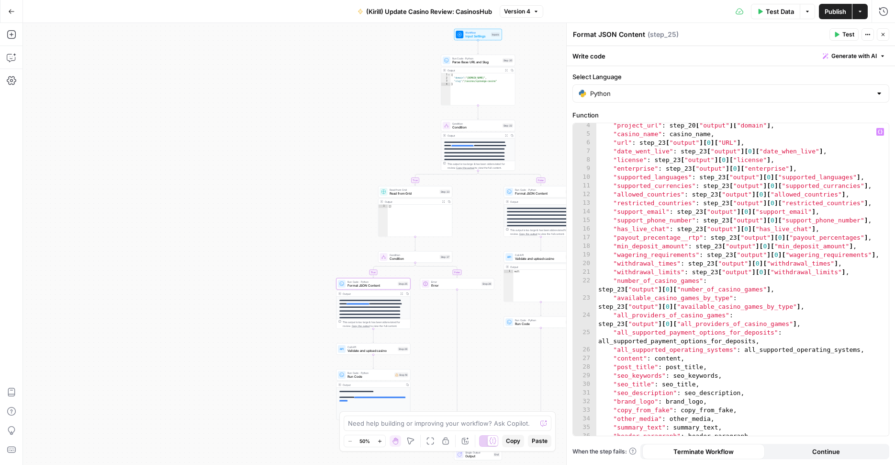
click at [794, 333] on div ""project_url" : step_20 [ "output" ] [ "domain" ] , "casino_name" : casino_name…" at bounding box center [739, 285] width 285 height 329
click at [616, 334] on div ""project_url" : step_20 [ "output" ] [ "domain" ] , "casino_name" : casino_name…" at bounding box center [739, 285] width 285 height 329
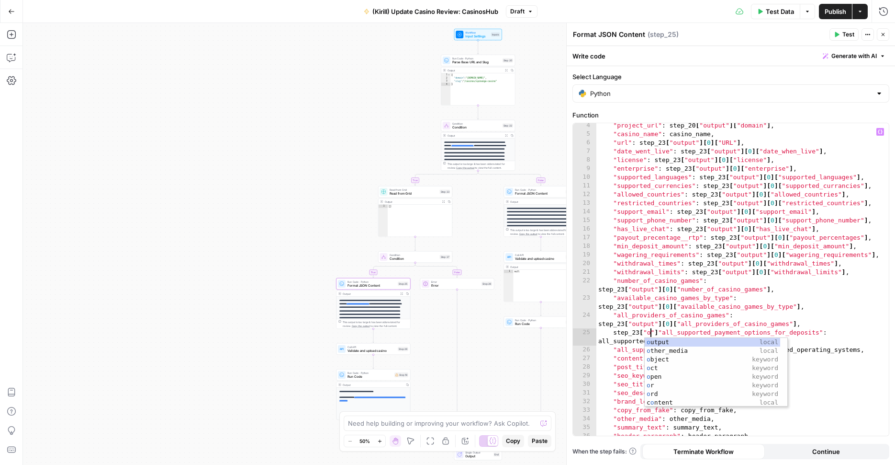
click at [702, 336] on div ""project_url" : step_20 [ "output" ] [ "domain" ] , "casino_name" : casino_name…" at bounding box center [739, 285] width 285 height 329
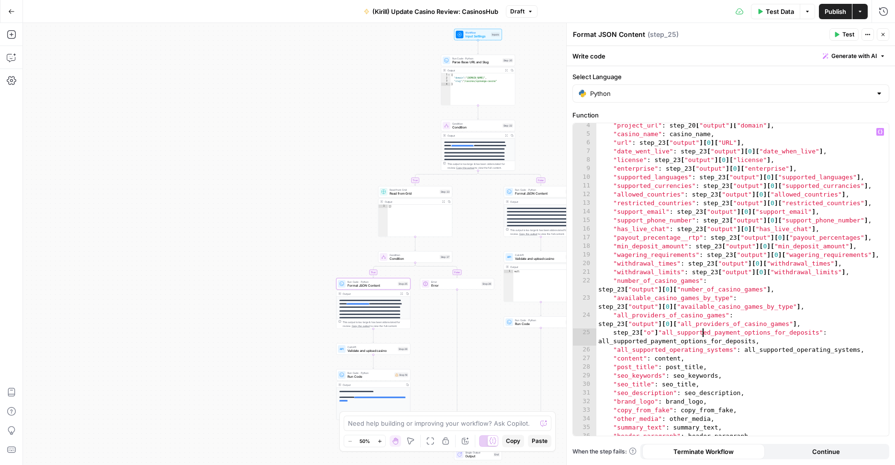
click at [650, 331] on div ""project_url" : step_20 [ "output" ] [ "domain" ] , "casino_name" : casino_name…" at bounding box center [739, 285] width 285 height 329
click at [848, 278] on div ""project_url" : step_20 [ "output" ] [ "domain" ] , "casino_name" : casino_name…" at bounding box center [739, 285] width 285 height 329
click at [619, 351] on div ""project_url" : step_20 [ "output" ] [ "domain" ] , "casino_name" : casino_name…" at bounding box center [739, 285] width 285 height 329
click at [617, 350] on div ""project_url" : step_20 [ "output" ] [ "domain" ] , "casino_name" : casino_name…" at bounding box center [739, 285] width 285 height 329
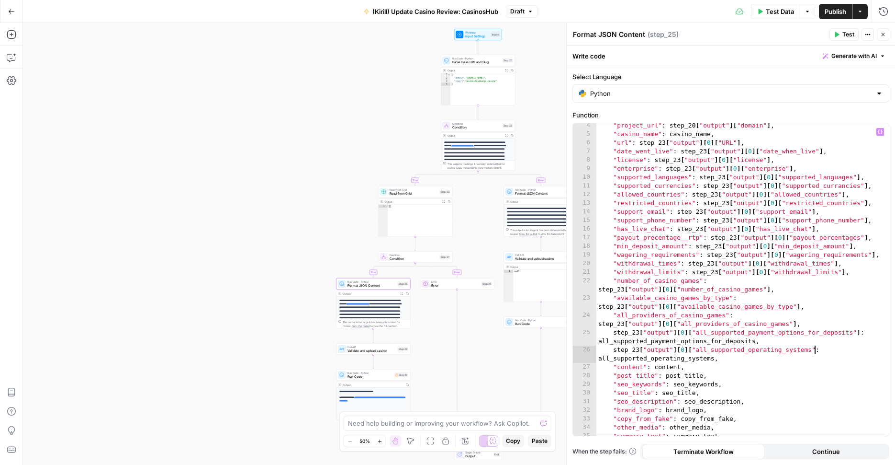
scroll to position [0, 17]
click at [796, 296] on div ""project_url" : step_20 [ "output" ] [ "domain" ] , "casino_name" : casino_name…" at bounding box center [739, 285] width 285 height 329
click at [839, 13] on span "Publish" at bounding box center [836, 12] width 22 height 10
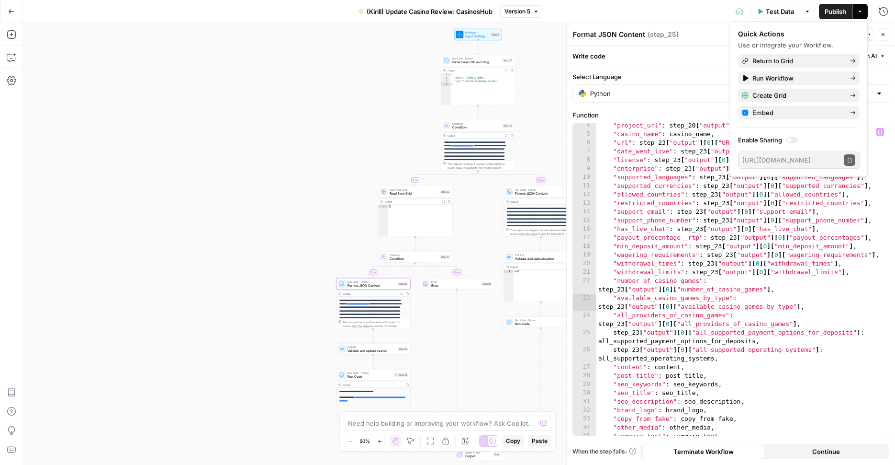
drag, startPoint x: 743, startPoint y: 360, endPoint x: 748, endPoint y: 364, distance: 5.8
click at [748, 364] on div ""project_url" : step_20 [ "output" ] [ "domain" ] , "casino_name" : casino_name…" at bounding box center [739, 285] width 285 height 329
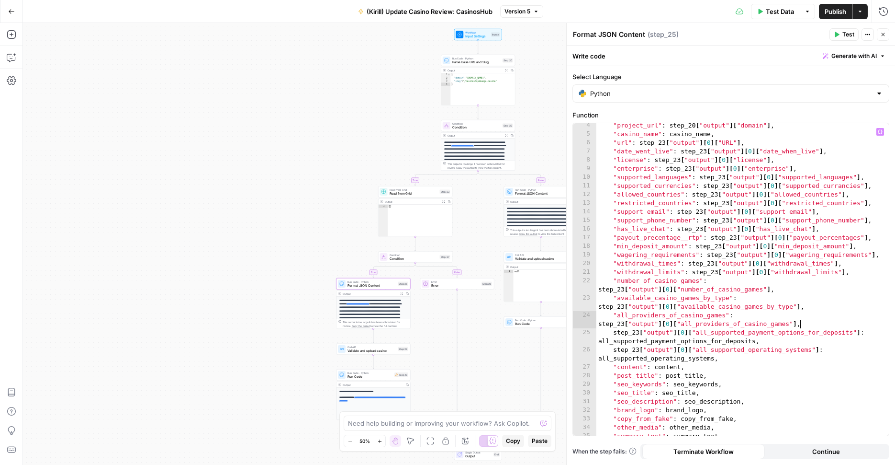
click at [805, 327] on div ""project_url" : step_20 [ "output" ] [ "domain" ] , "casino_name" : casino_name…" at bounding box center [739, 285] width 285 height 329
click at [694, 337] on div ""project_url" : step_20 [ "output" ] [ "domain" ] , "casino_name" : casino_name…" at bounding box center [739, 285] width 285 height 329
click at [694, 333] on div ""project_url" : step_20 [ "output" ] [ "domain" ] , "casino_name" : casino_name…" at bounding box center [739, 285] width 285 height 329
click at [722, 339] on div ""project_url" : step_20 [ "output" ] [ "domain" ] , "casino_name" : casino_name…" at bounding box center [739, 285] width 285 height 329
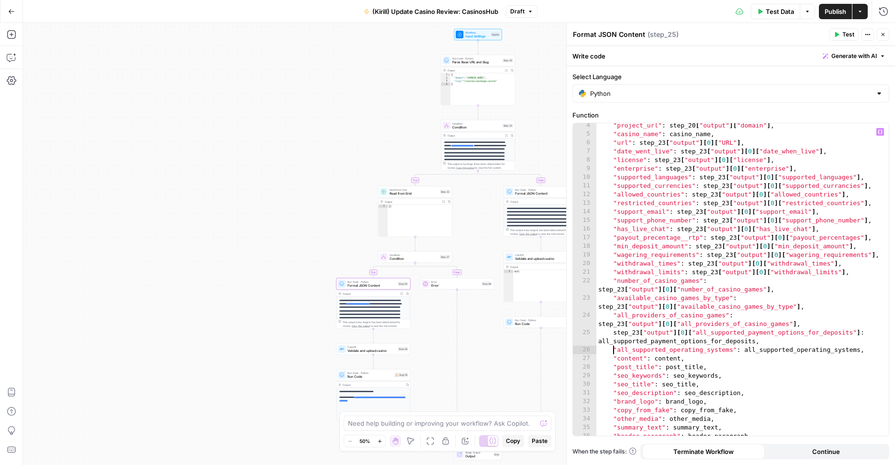
click at [745, 354] on div ""project_url" : step_20 [ "output" ] [ "domain" ] , "casino_name" : casino_name…" at bounding box center [739, 285] width 285 height 329
type textarea "**********"
click at [752, 347] on div ""project_url" : step_20 [ "output" ] [ "domain" ] , "casino_name" : casino_name…" at bounding box center [739, 285] width 285 height 329
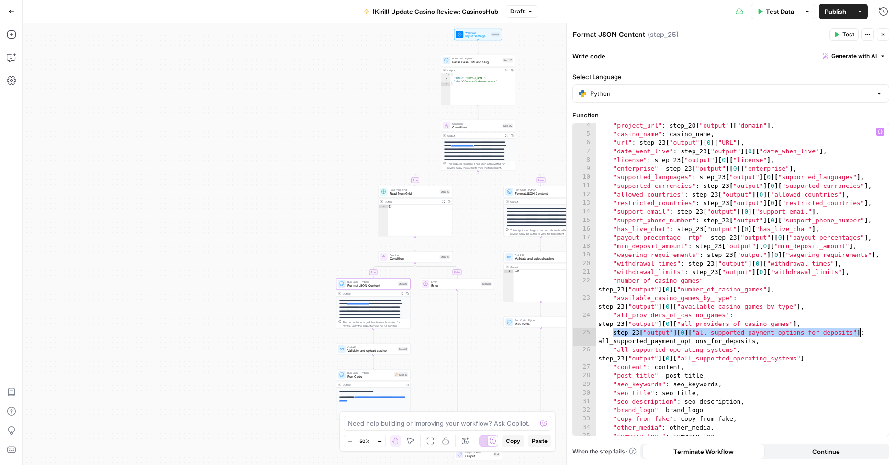
drag, startPoint x: 612, startPoint y: 333, endPoint x: 861, endPoint y: 337, distance: 249.5
click at [861, 337] on div ""project_url" : step_20 [ "output" ] [ "domain" ] , "casino_name" : casino_name…" at bounding box center [739, 285] width 285 height 329
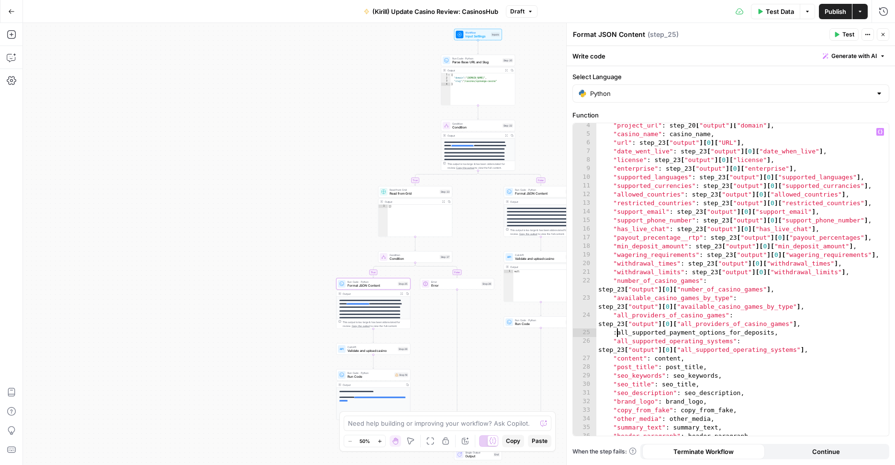
type textarea "**********"
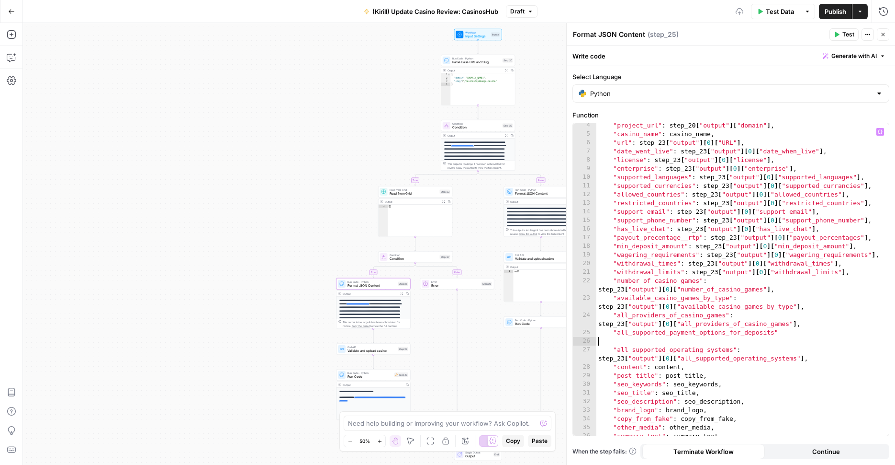
type textarea "**********"
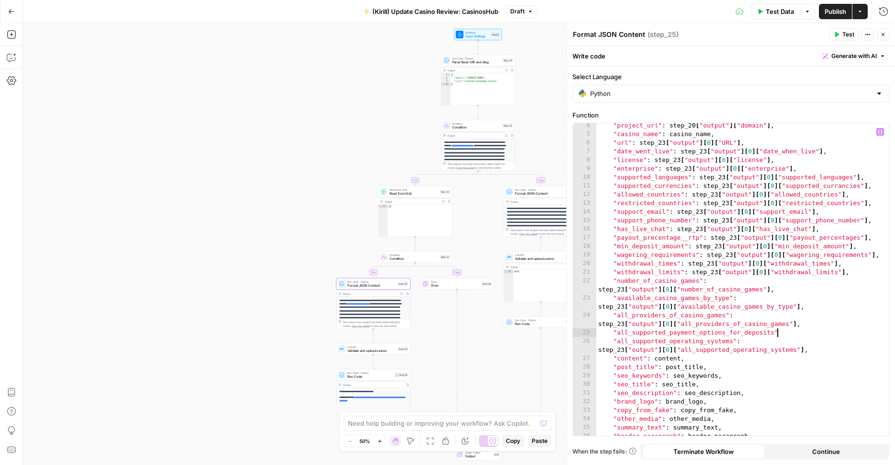
type textarea "**********"
paste textarea "**********"
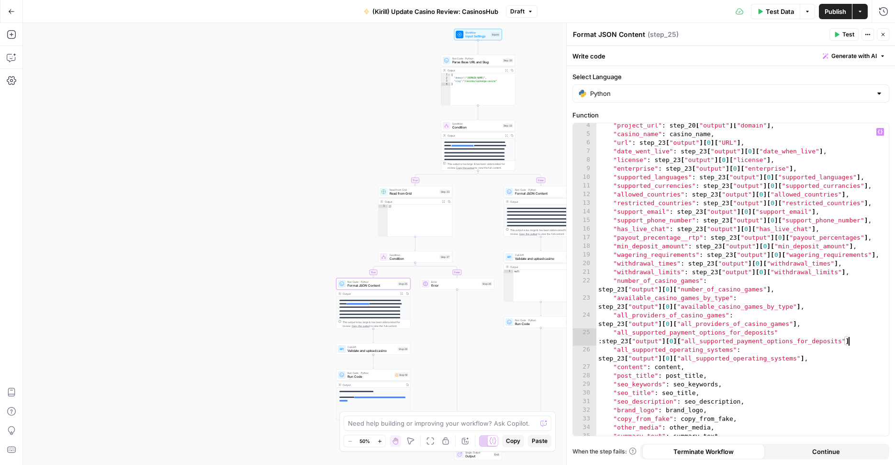
scroll to position [0, 33]
click at [600, 344] on div ""project_url" : step_20 [ "output" ] [ "domain" ] , "casino_name" : casino_name…" at bounding box center [739, 285] width 285 height 329
type textarea "**********"
click at [828, 12] on span "Publish" at bounding box center [836, 12] width 22 height 10
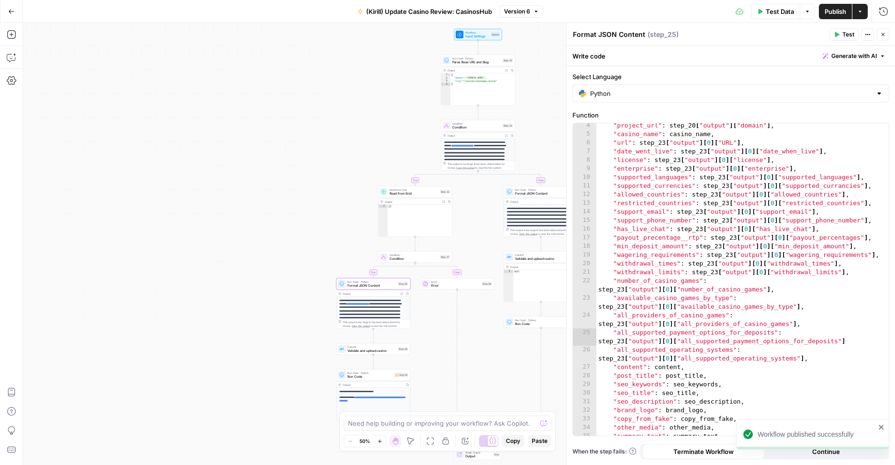
click at [21, 55] on div "Add Steps Copilot Settings AirOps Academy Help Give Feedback Shortcuts" at bounding box center [11, 244] width 23 height 442
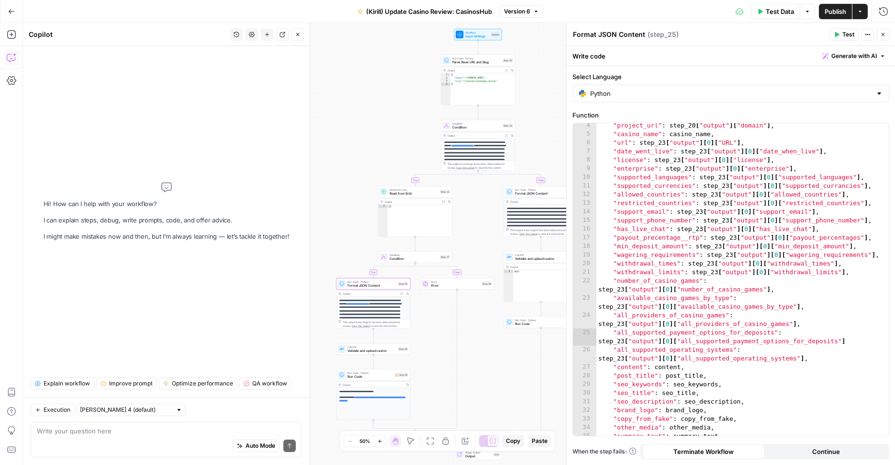
click at [119, 432] on textarea at bounding box center [166, 431] width 259 height 10
type textarea "d"
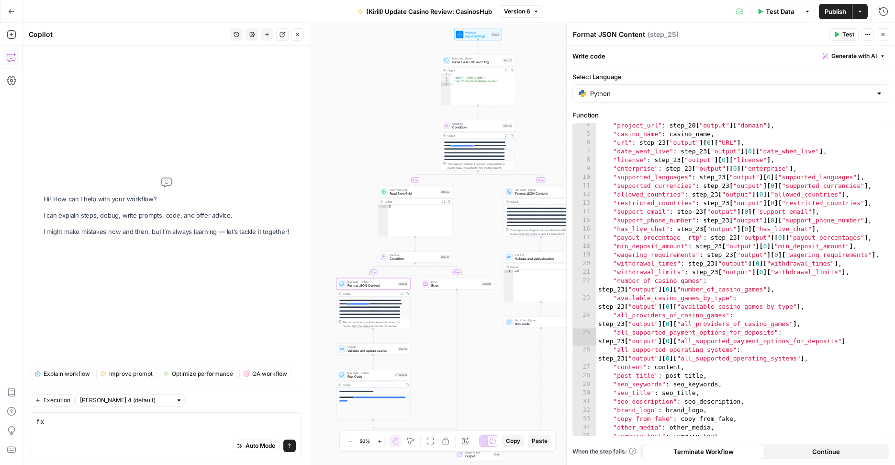
scroll to position [0, 0]
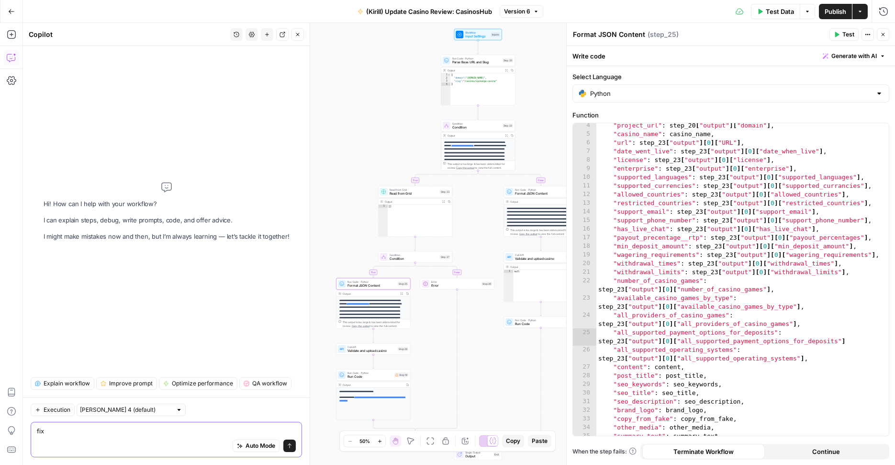
paste textarea "{ "message": "Error: invalid syntax\nFile \"code\", line 26, in \"all_supported…"
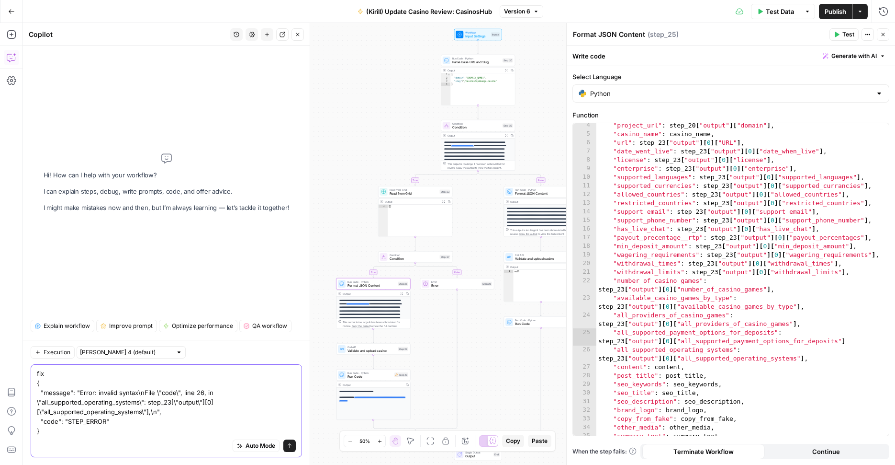
type textarea "fix { "message": "Error: invalid syntax\nFile \"code\", line 26, in \"all_suppo…"
click at [292, 445] on icon "submit" at bounding box center [290, 445] width 6 height 6
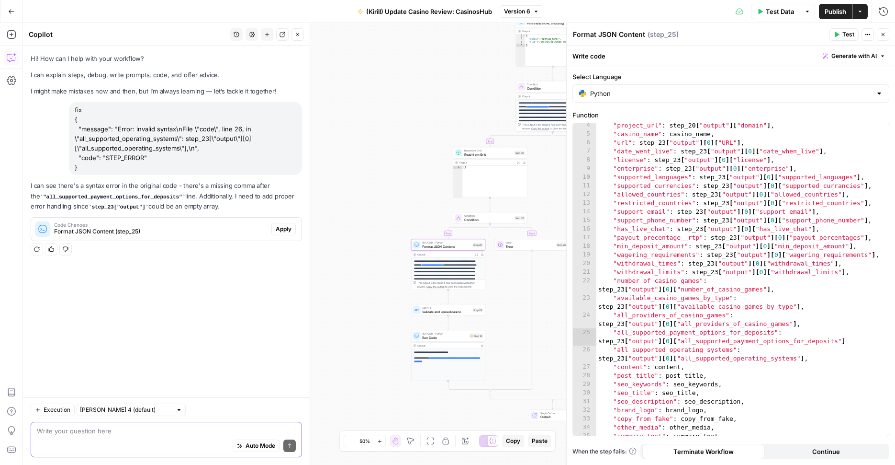
click at [276, 227] on span "Apply" at bounding box center [284, 229] width 16 height 9
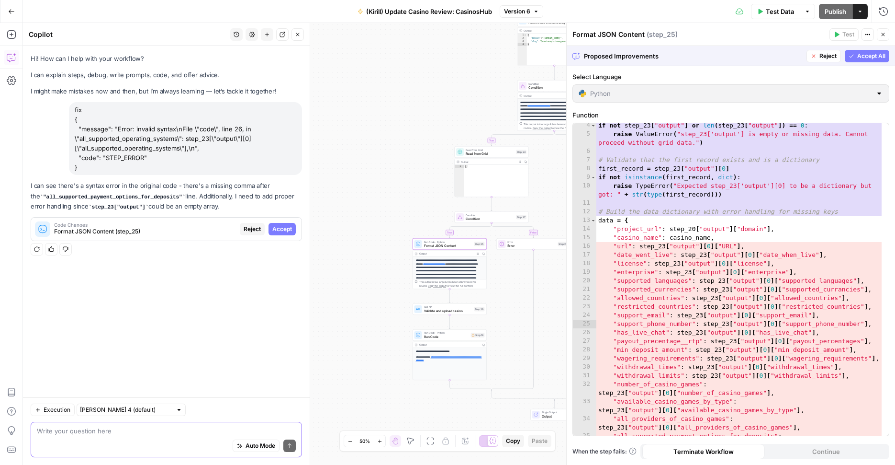
click at [276, 230] on span "Accept" at bounding box center [282, 229] width 20 height 9
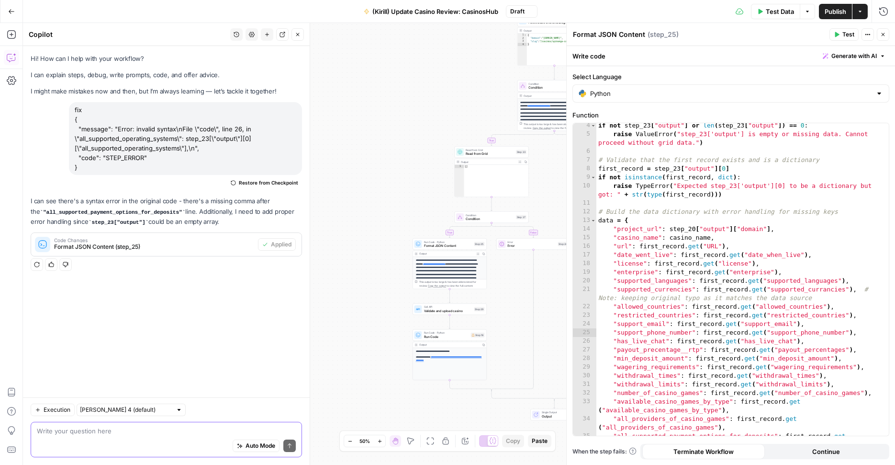
click at [827, 17] on button "Publish" at bounding box center [835, 11] width 33 height 15
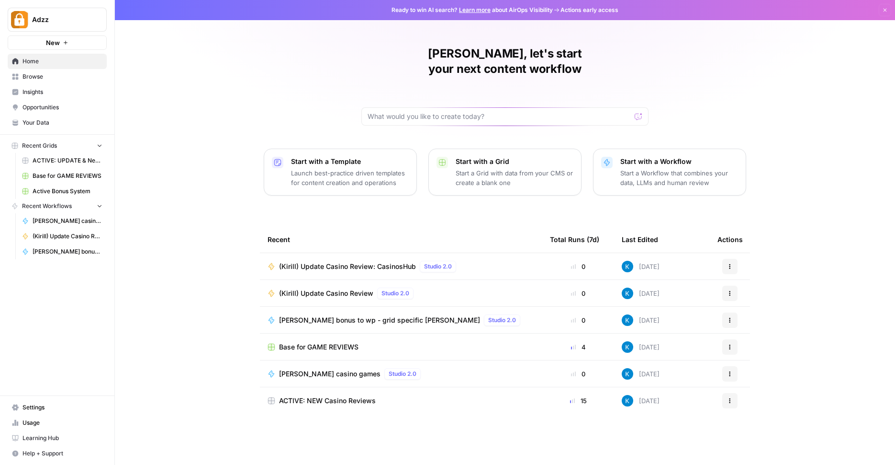
click at [54, 82] on link "Browse" at bounding box center [57, 76] width 99 height 15
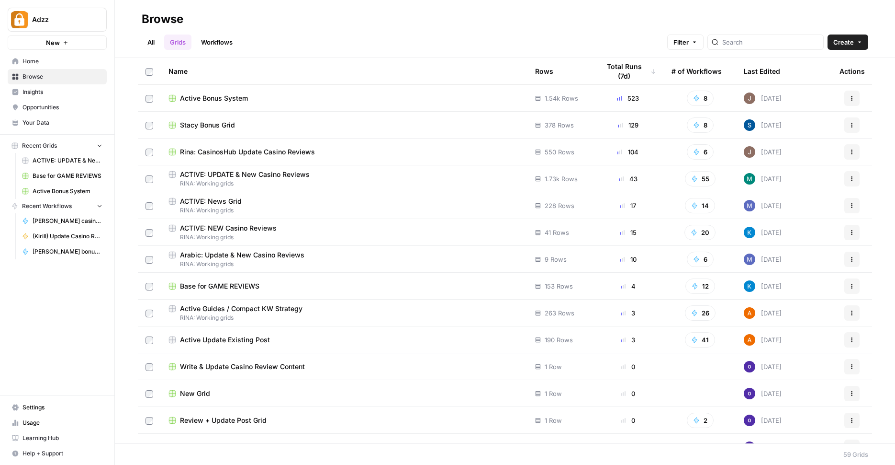
click at [296, 179] on span "RINA: Working grids" at bounding box center [344, 183] width 351 height 9
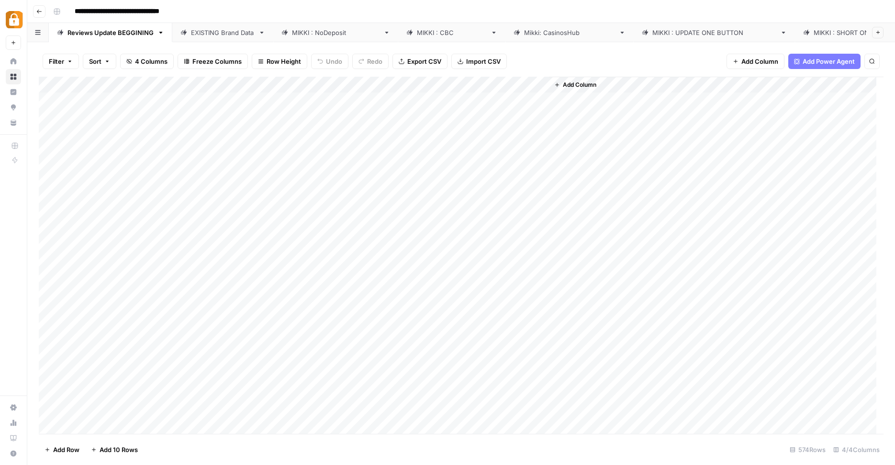
click at [318, 33] on div "[PERSON_NAME] : NoDeposit" at bounding box center [336, 33] width 88 height 10
click at [715, 352] on div "Add Column" at bounding box center [461, 256] width 845 height 359
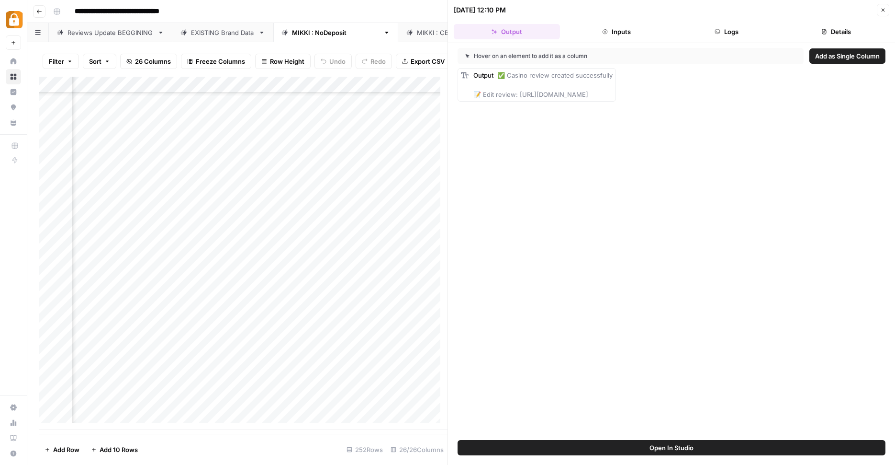
drag, startPoint x: 518, startPoint y: 94, endPoint x: 762, endPoint y: 94, distance: 244.2
click at [762, 94] on div "Output ✅ Casino review created successfully 📝 Edit review: https://wp.casinoshu…" at bounding box center [672, 85] width 428 height 34
